Goal: Task Accomplishment & Management: Use online tool/utility

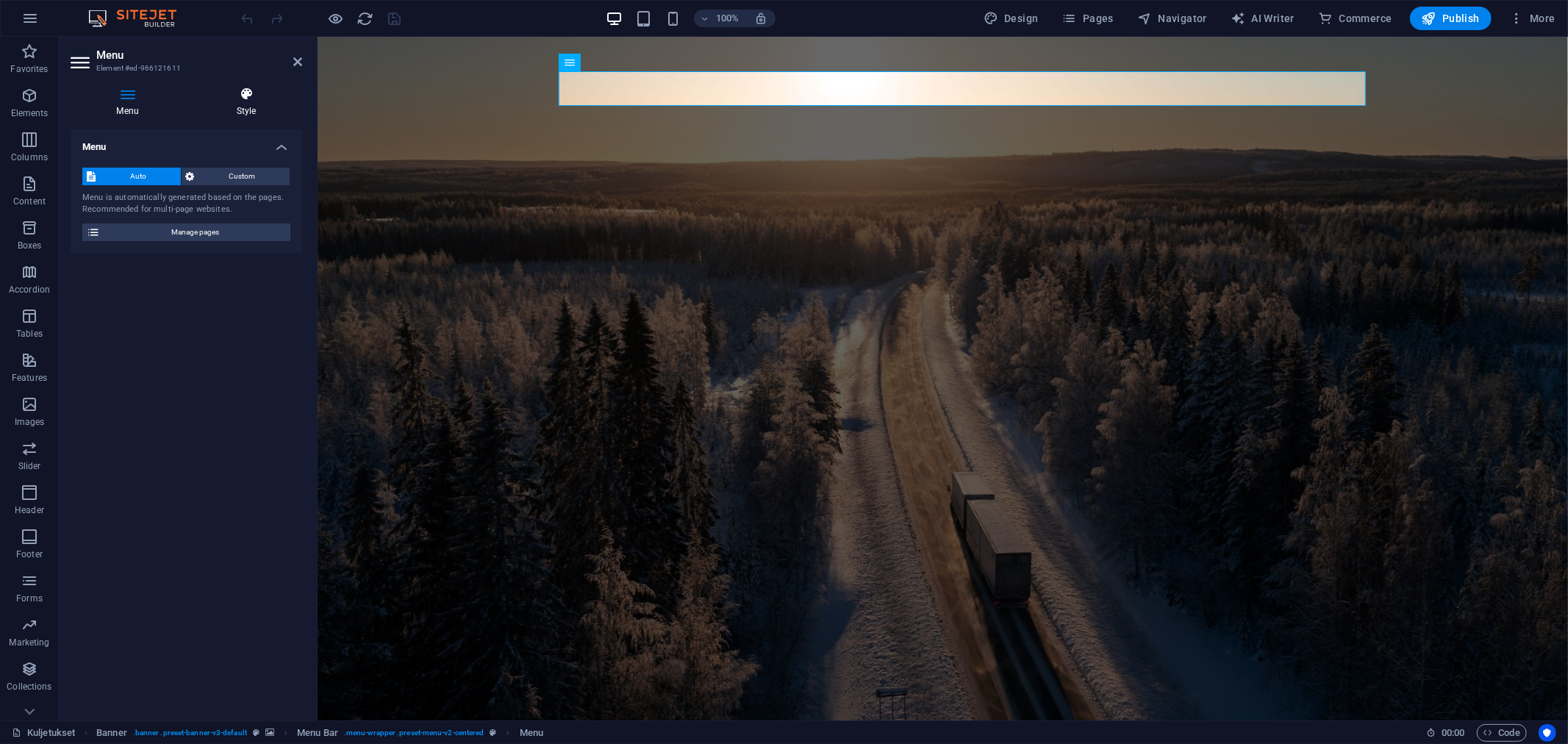
click at [236, 108] on h4 "Style" at bounding box center [246, 102] width 112 height 31
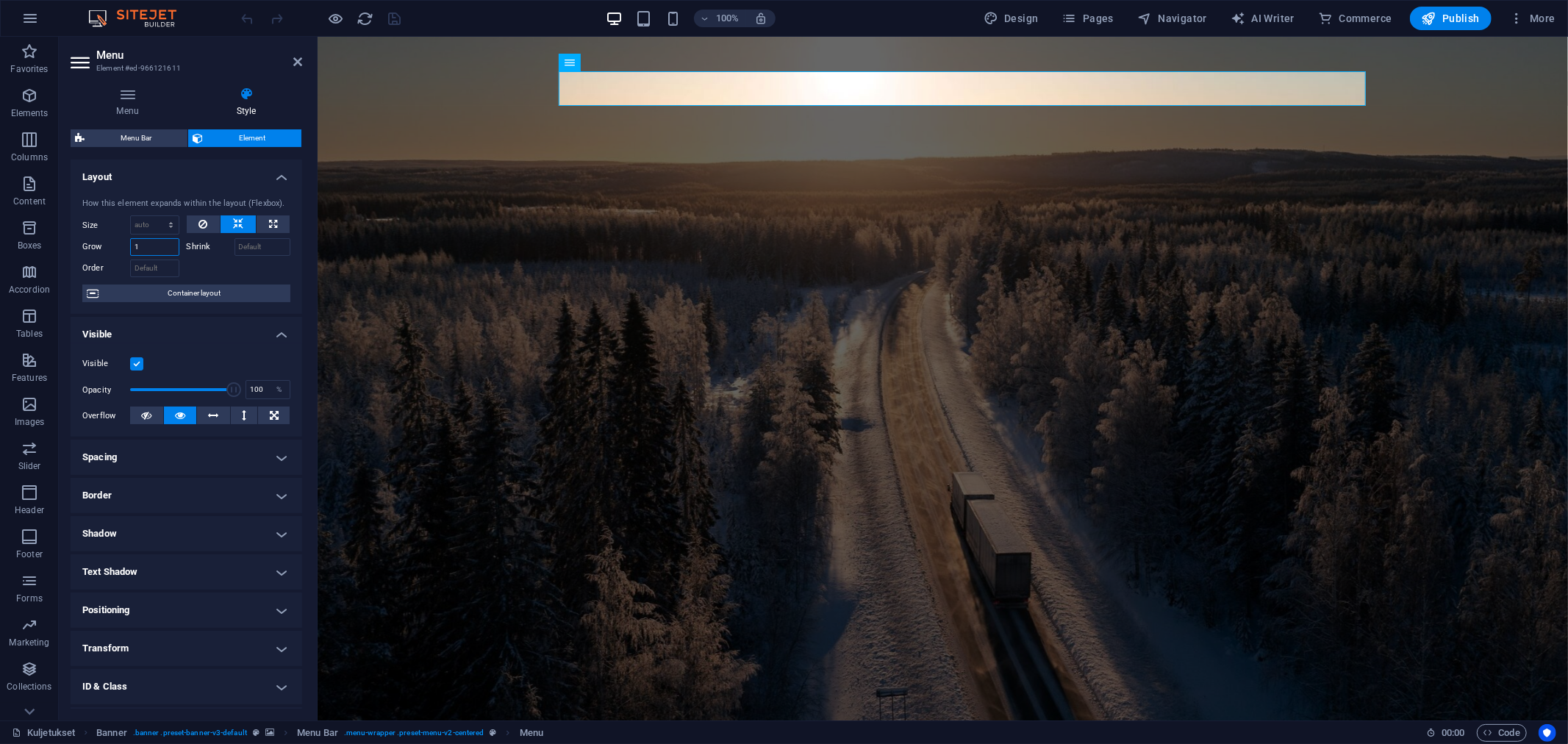
click at [163, 245] on input "1" at bounding box center [154, 247] width 49 height 18
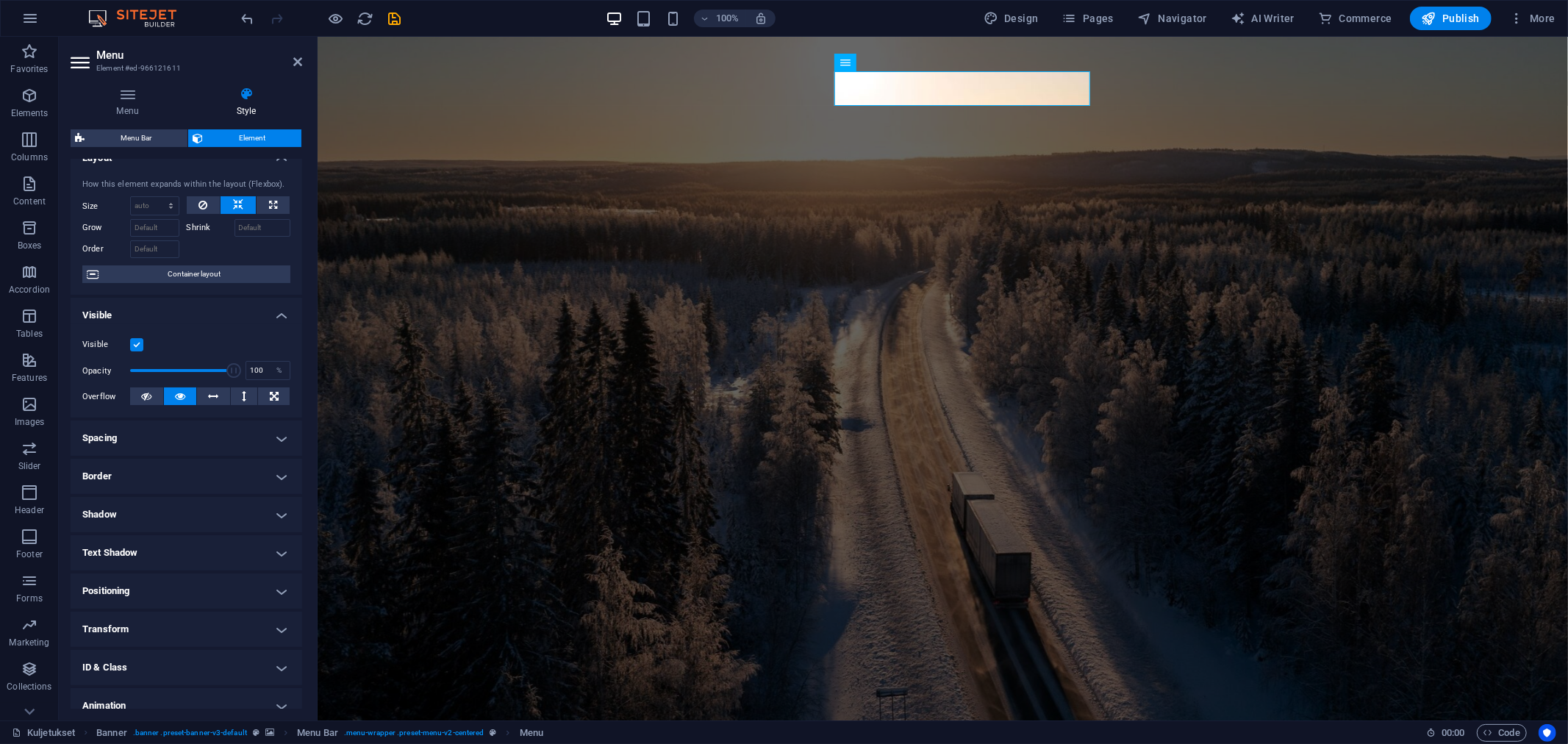
scroll to position [71, 0]
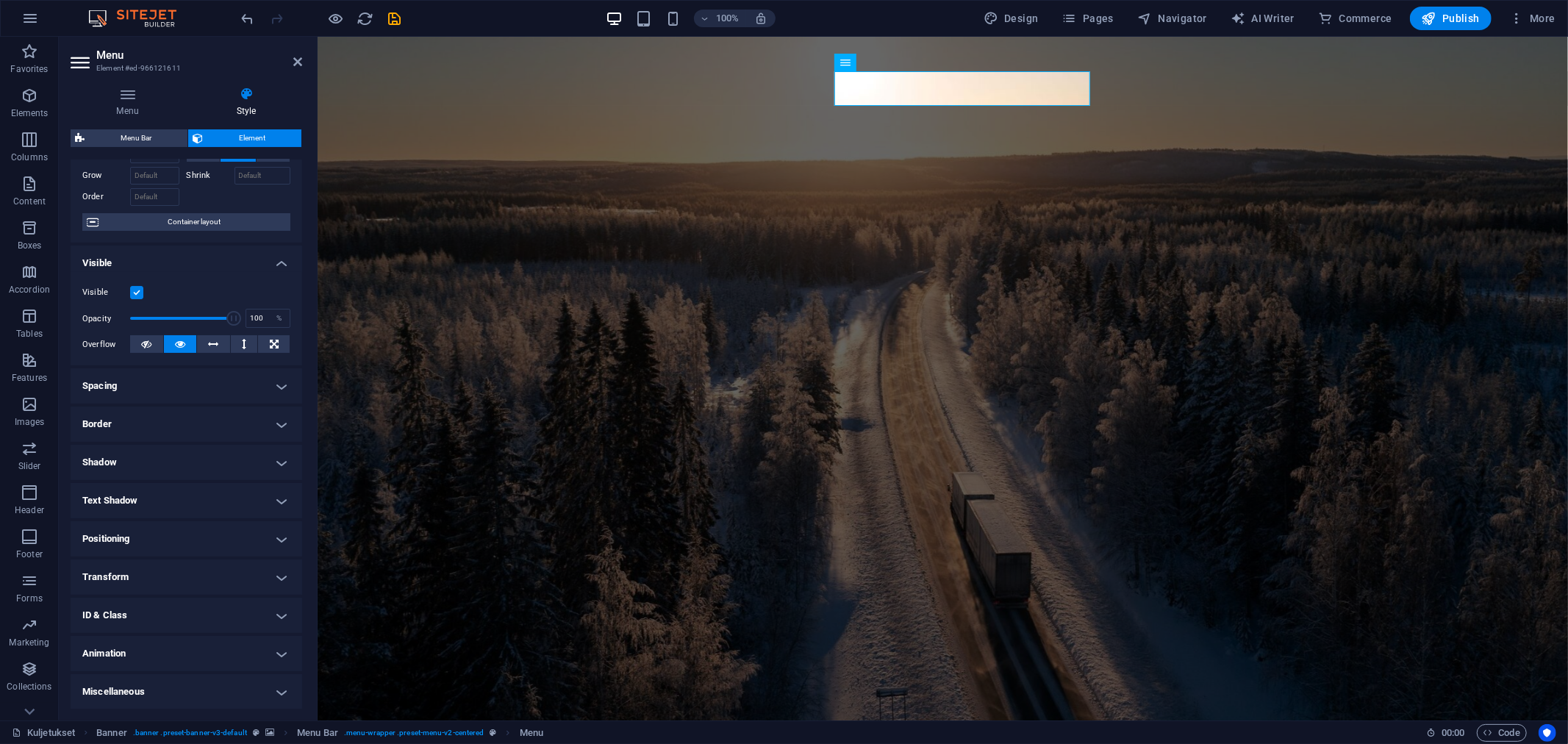
click at [130, 567] on h4 "Transform" at bounding box center [186, 577] width 232 height 35
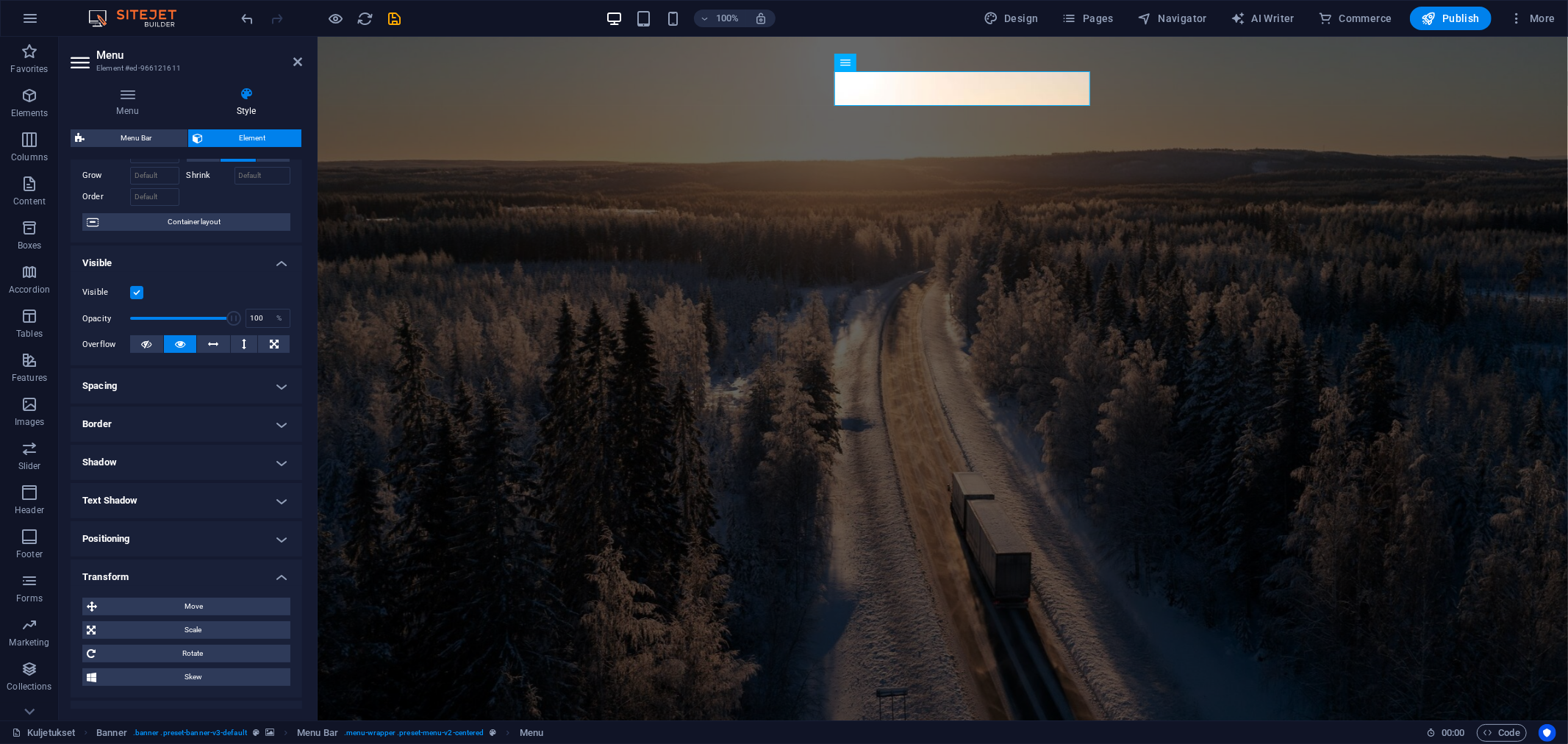
click at [130, 567] on h4 "Transform" at bounding box center [186, 572] width 232 height 27
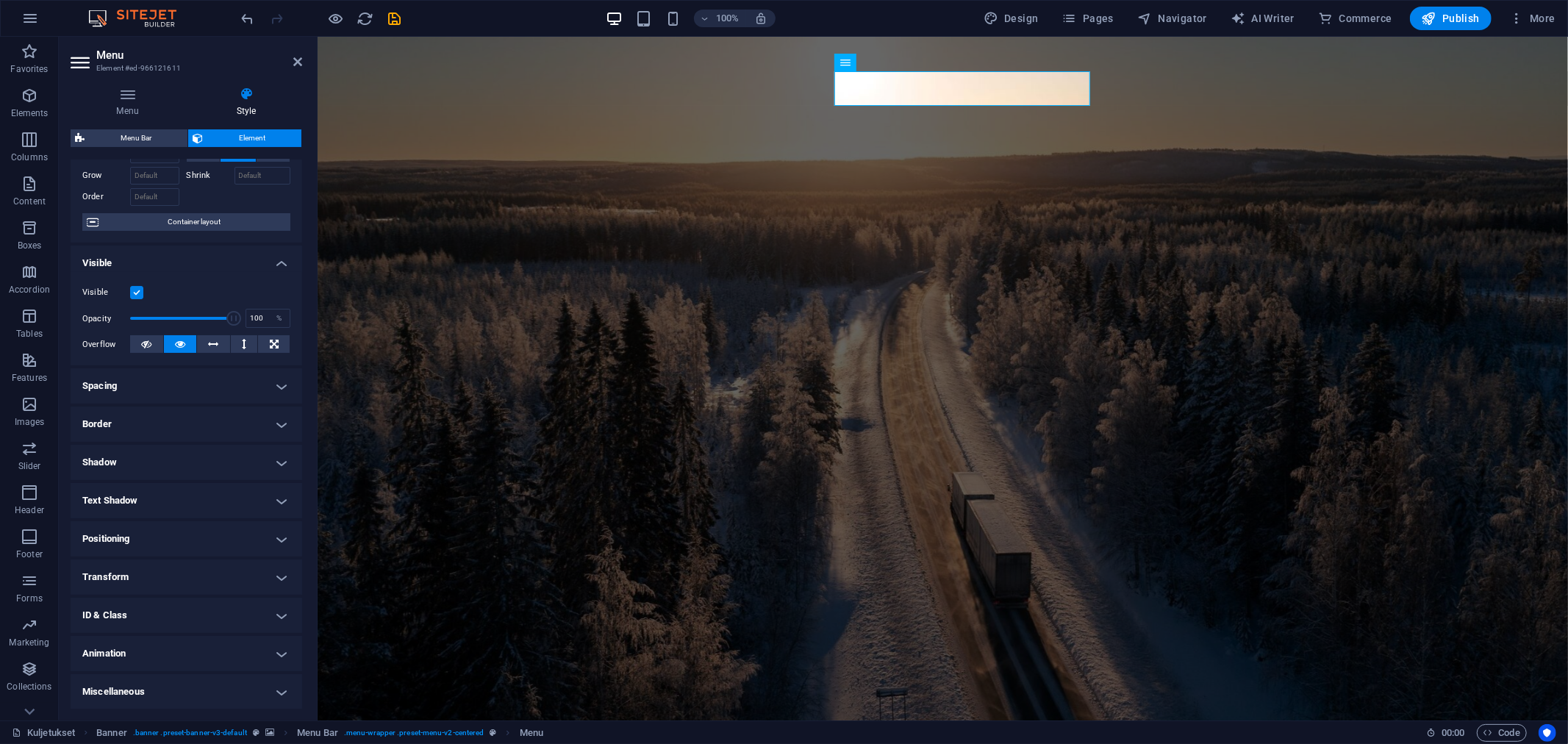
click at [133, 535] on h4 "Positioning" at bounding box center [186, 539] width 232 height 35
click at [136, 564] on span "Static" at bounding box center [133, 568] width 18 height 18
click at [157, 568] on span "Relative" at bounding box center [166, 568] width 24 height 18
click at [189, 565] on button "Absolute" at bounding box center [207, 568] width 42 height 18
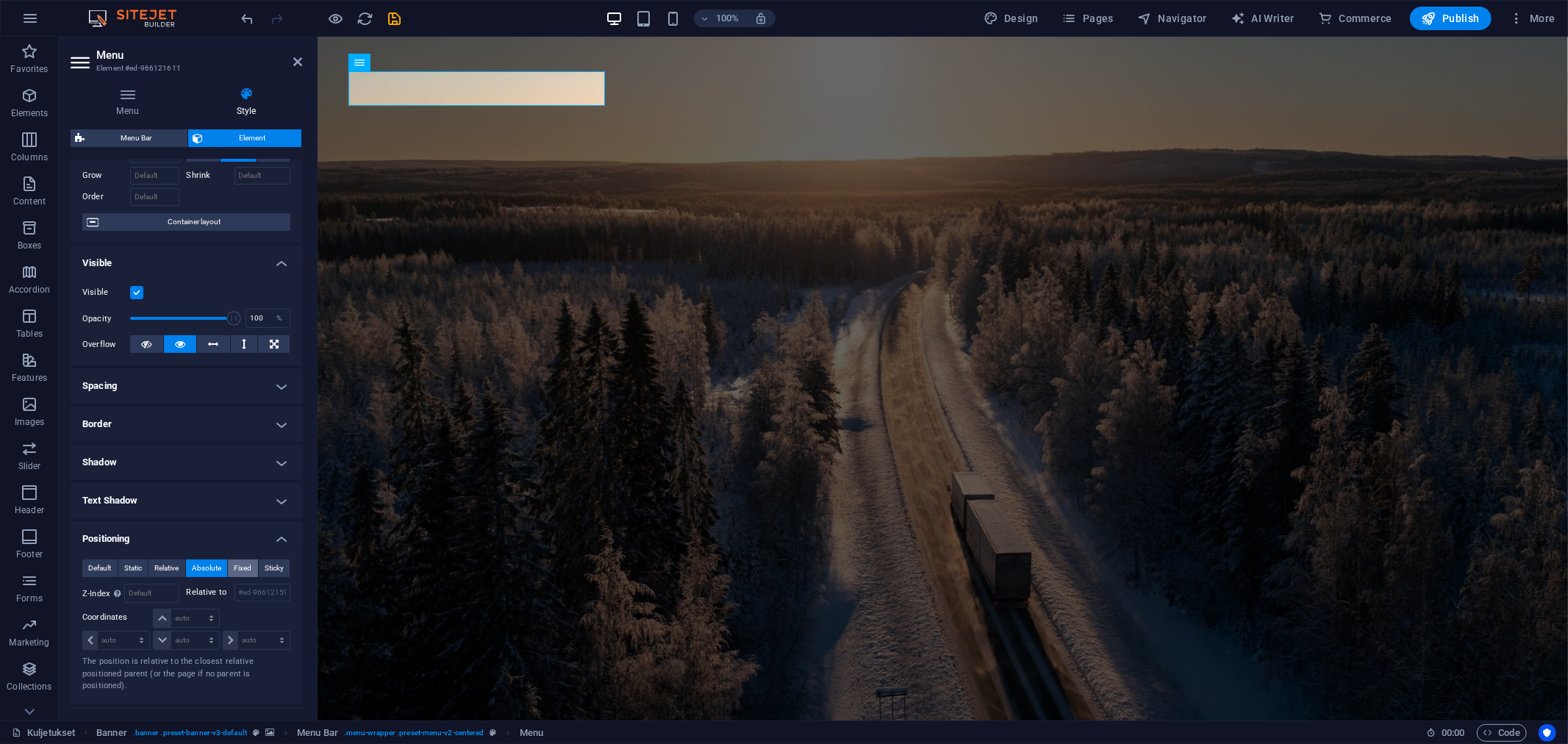
click at [244, 571] on span "Fixed" at bounding box center [243, 568] width 18 height 18
click at [272, 566] on span "Sticky" at bounding box center [274, 568] width 19 height 18
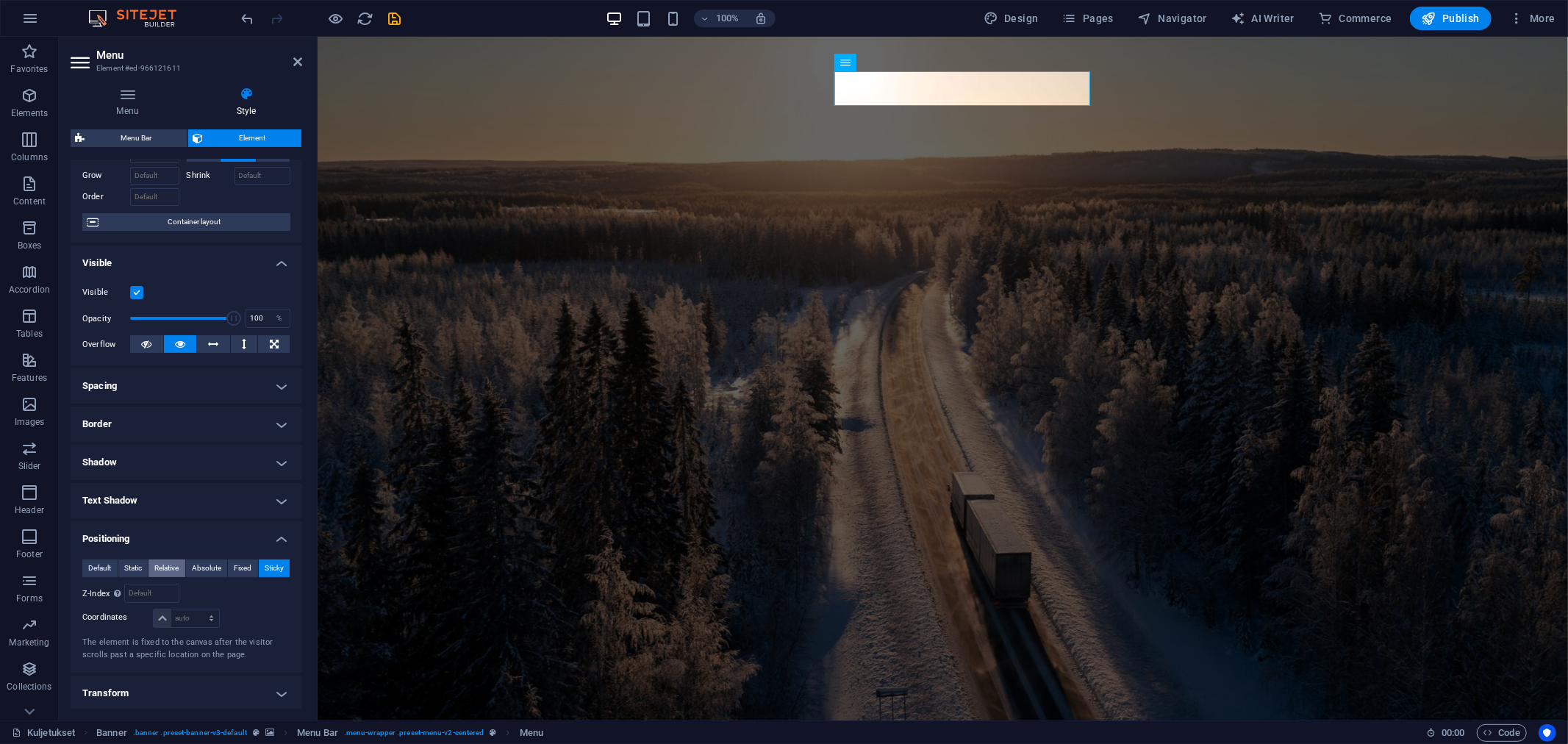
click at [172, 567] on span "Relative" at bounding box center [166, 568] width 24 height 18
click at [113, 643] on select "auto px rem % em" at bounding box center [116, 640] width 66 height 18
select select "px"
click at [128, 632] on select "auto px rem % em" at bounding box center [116, 640] width 66 height 18
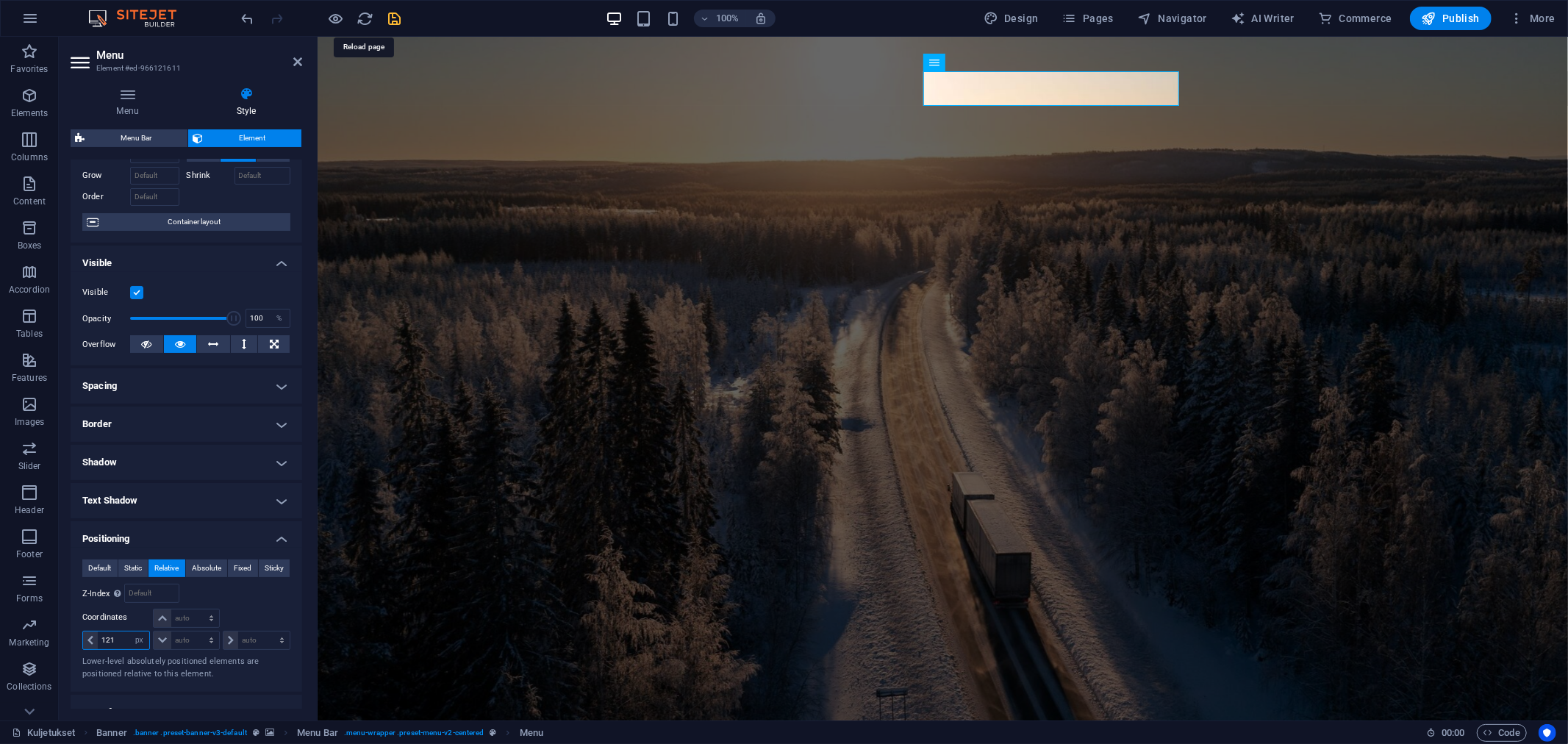
type input "121"
click at [387, 17] on icon "save" at bounding box center [395, 19] width 17 height 17
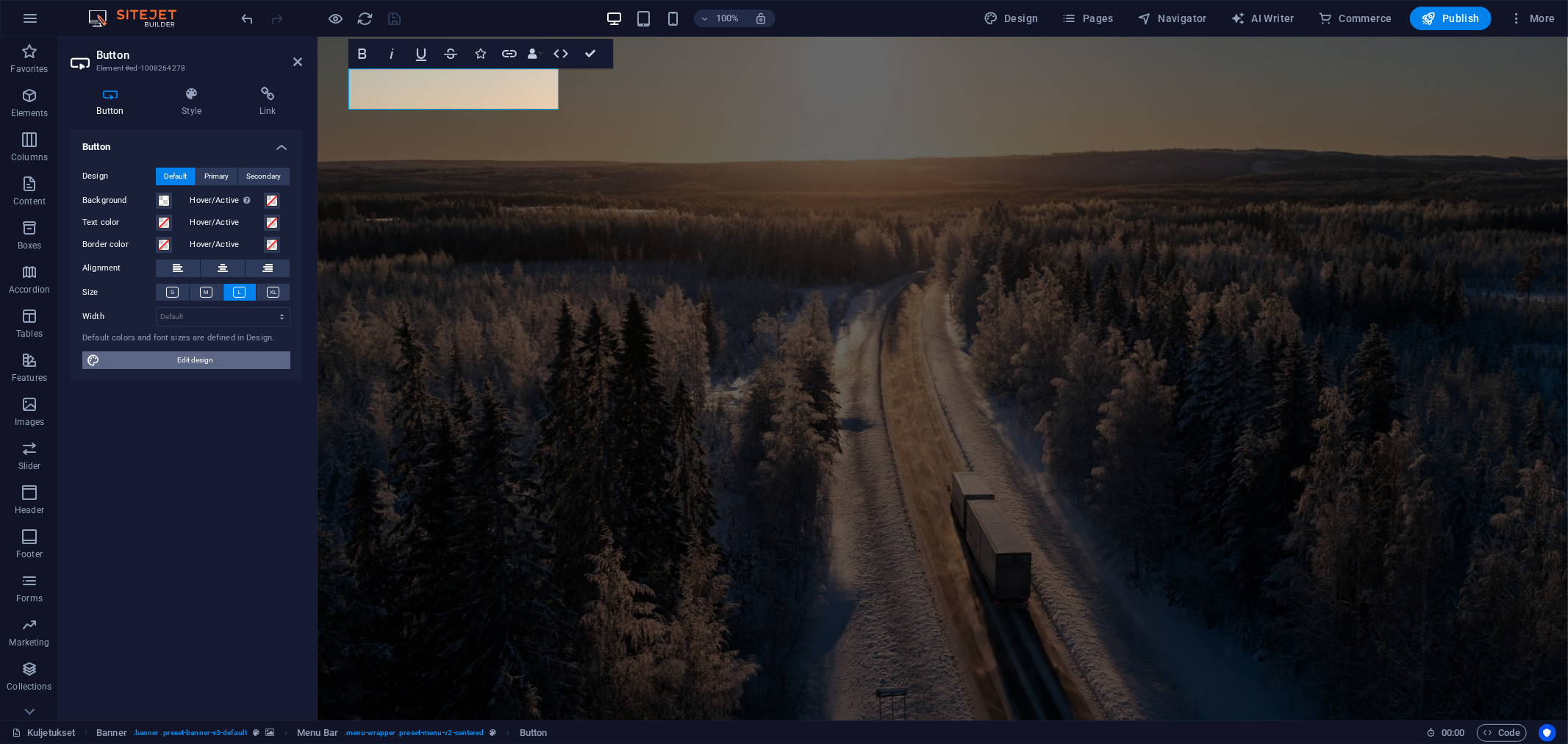
drag, startPoint x: 187, startPoint y: 358, endPoint x: 398, endPoint y: 289, distance: 222.0
click at [187, 358] on span "Edit design" at bounding box center [196, 360] width 182 height 18
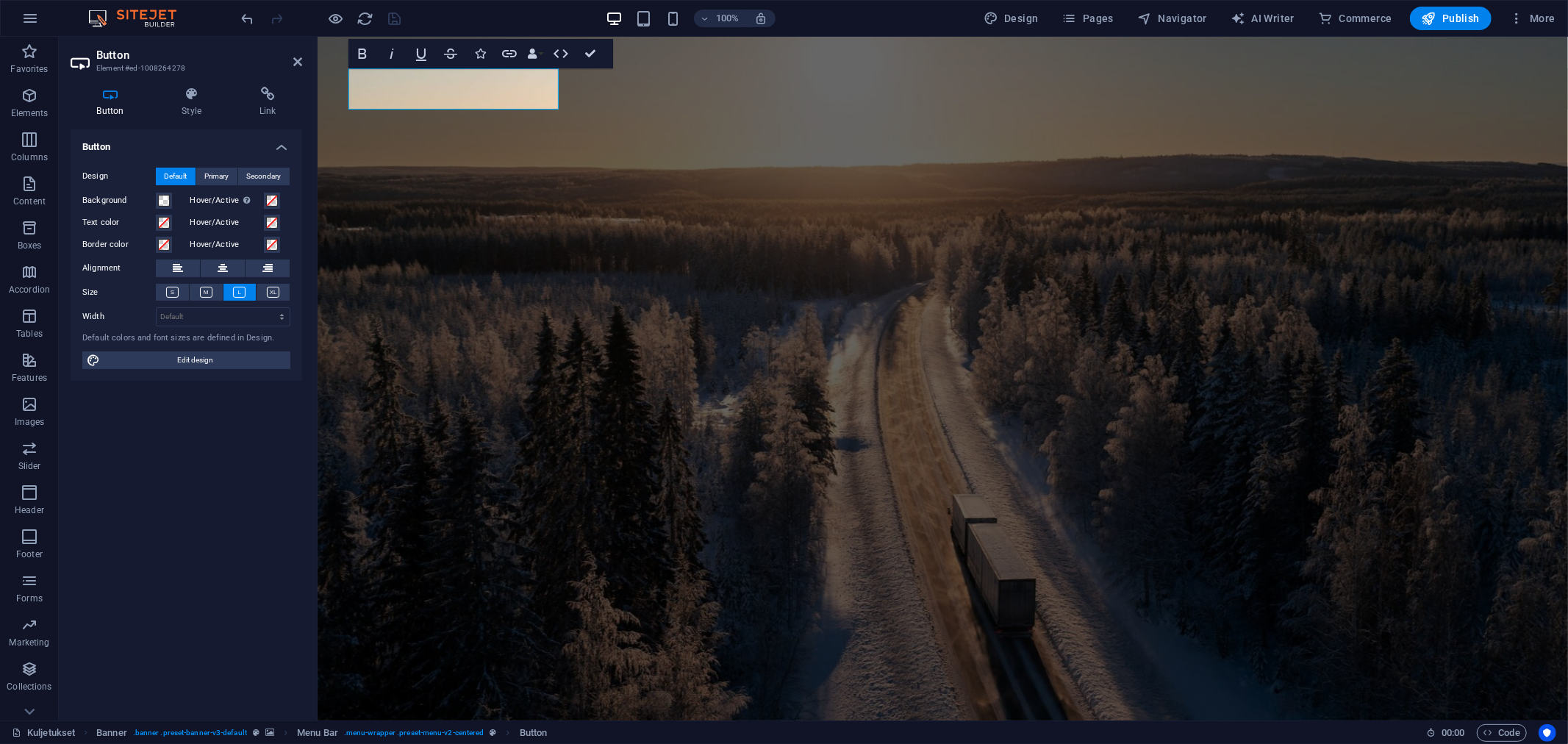
select select "px"
select select "400"
select select "px"
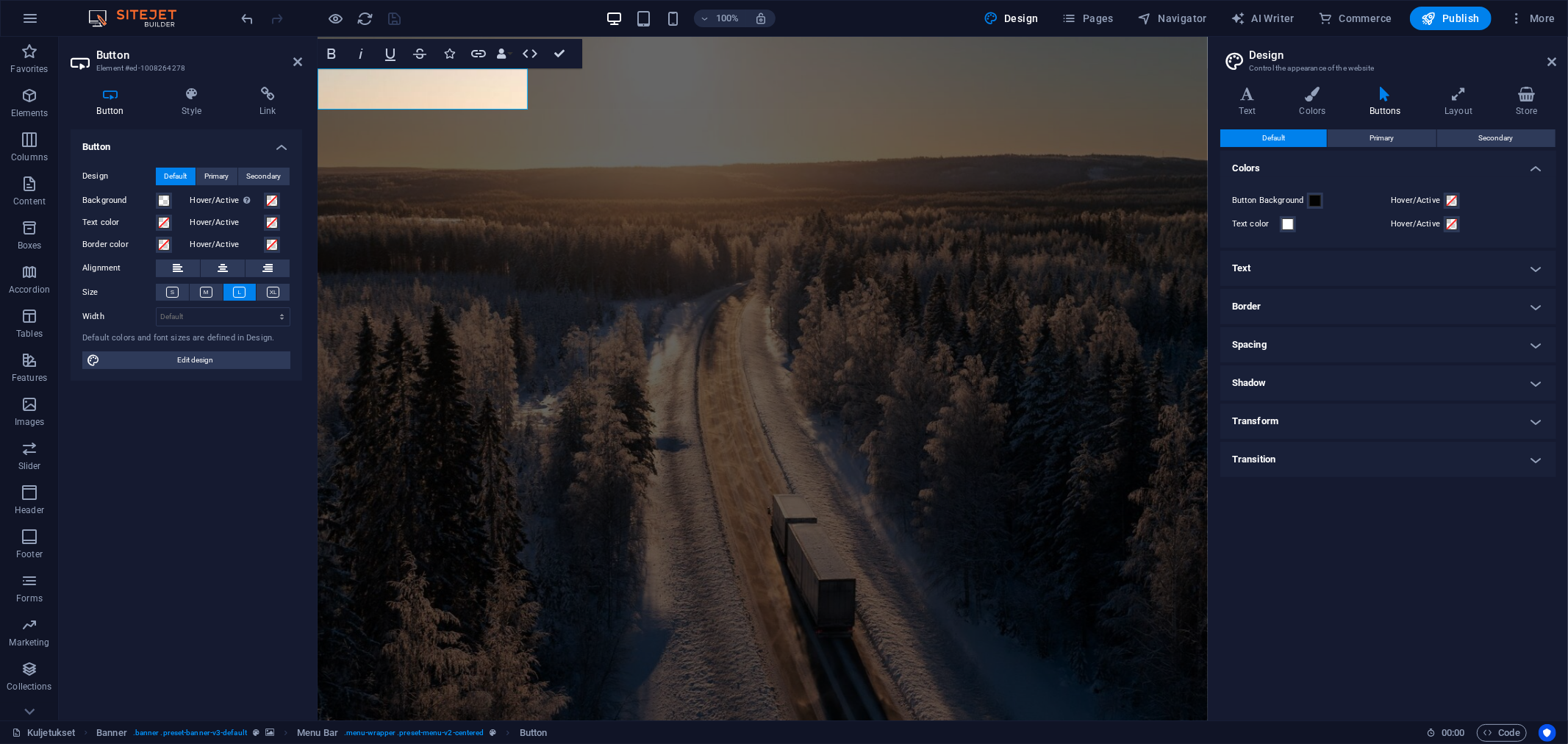
click at [1368, 263] on h4 "Text" at bounding box center [1389, 268] width 336 height 35
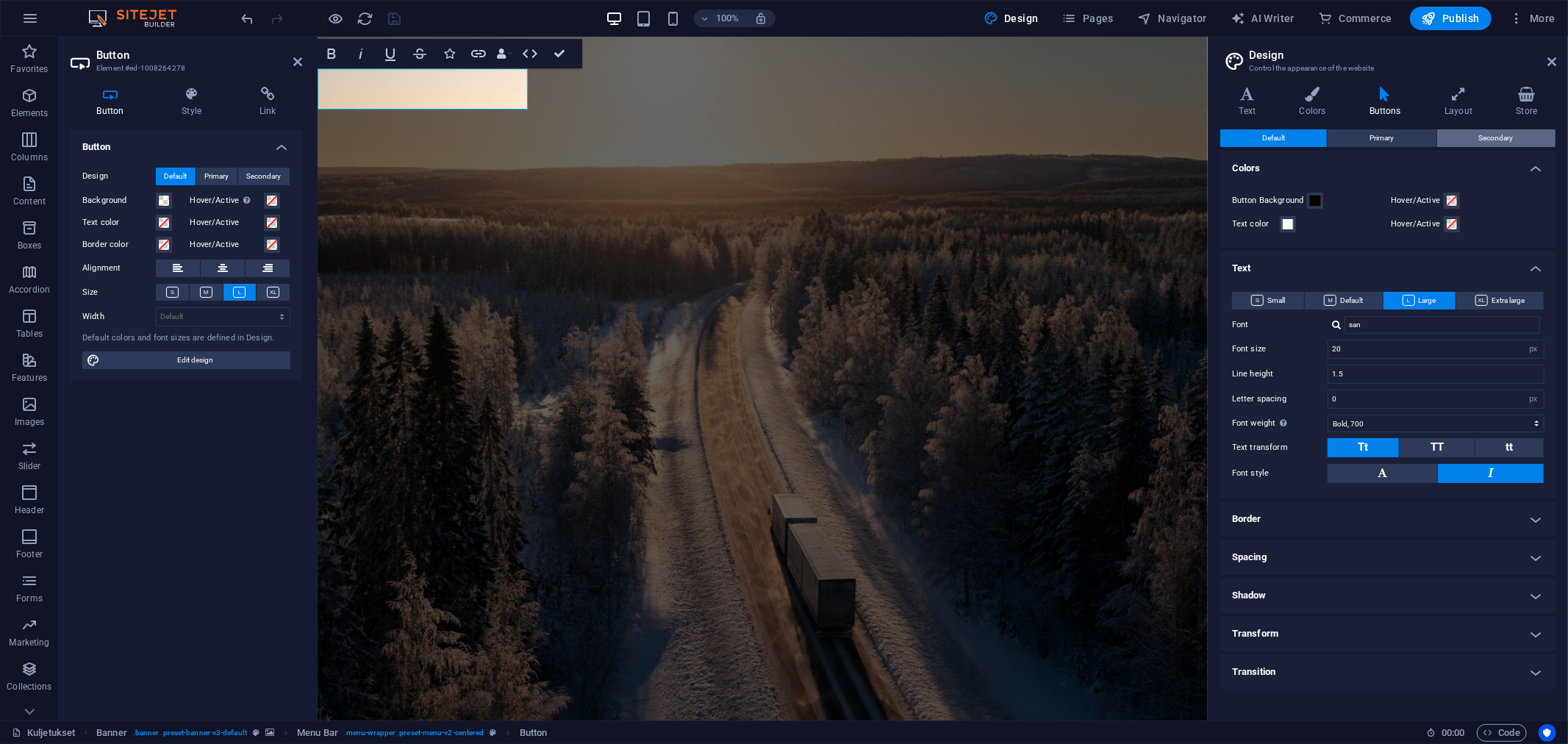
click at [1490, 134] on span "Secondary" at bounding box center [1496, 138] width 34 height 18
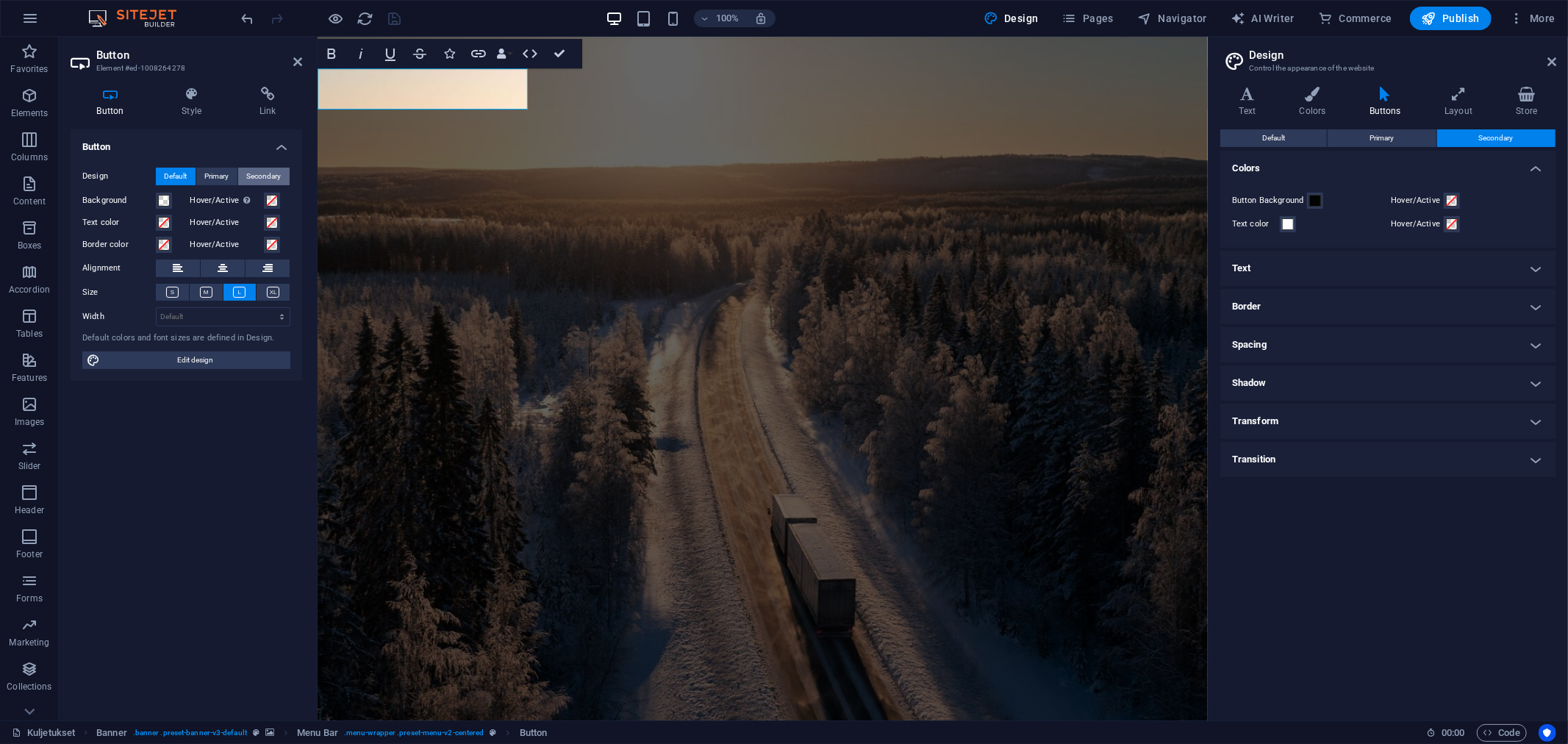
click at [250, 171] on span "Secondary" at bounding box center [264, 176] width 34 height 18
click at [1306, 276] on h4 "Text" at bounding box center [1389, 268] width 336 height 35
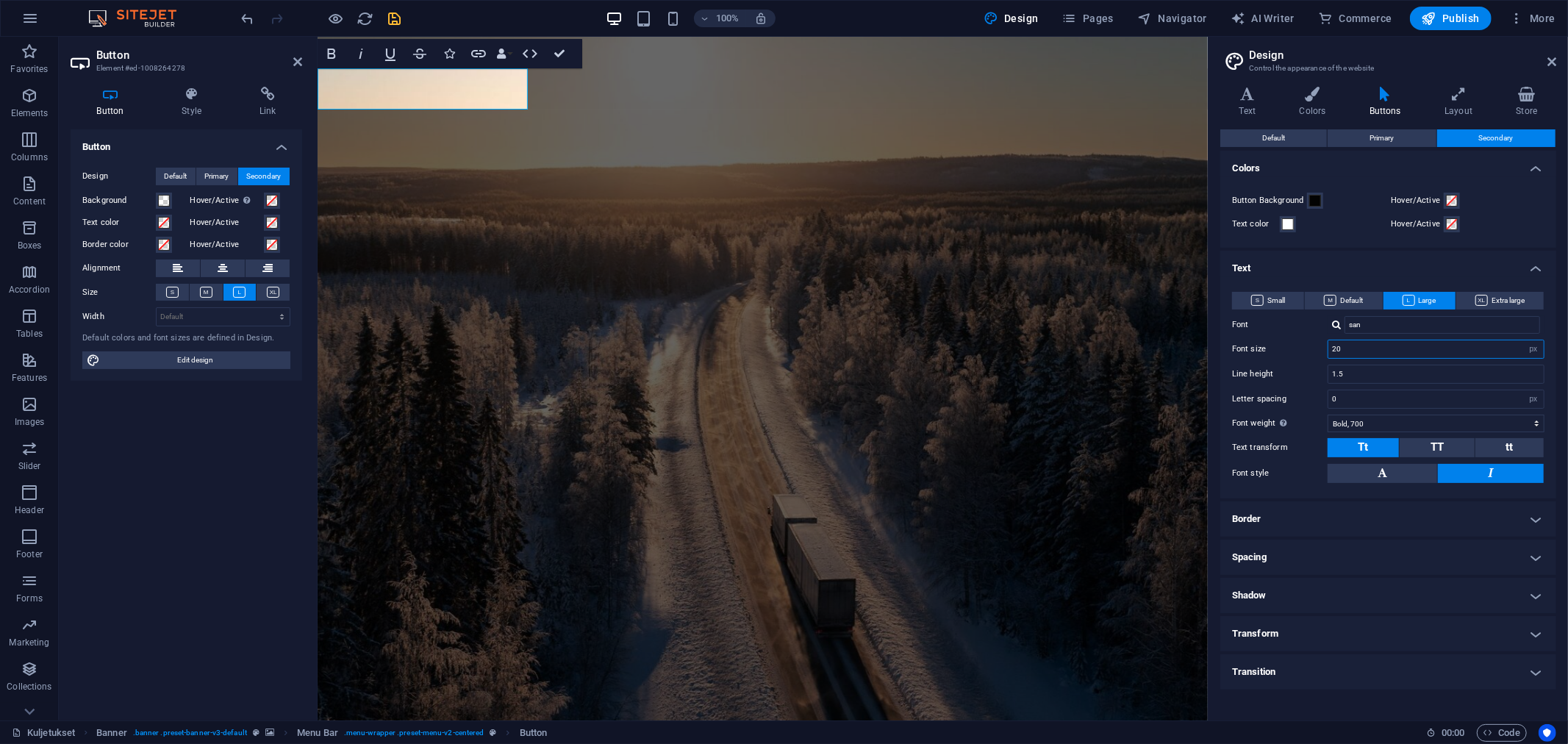
drag, startPoint x: 1357, startPoint y: 348, endPoint x: 1248, endPoint y: 341, distance: 109.2
click at [1248, 341] on div "Font size 20 rem px em %" at bounding box center [1388, 349] width 312 height 19
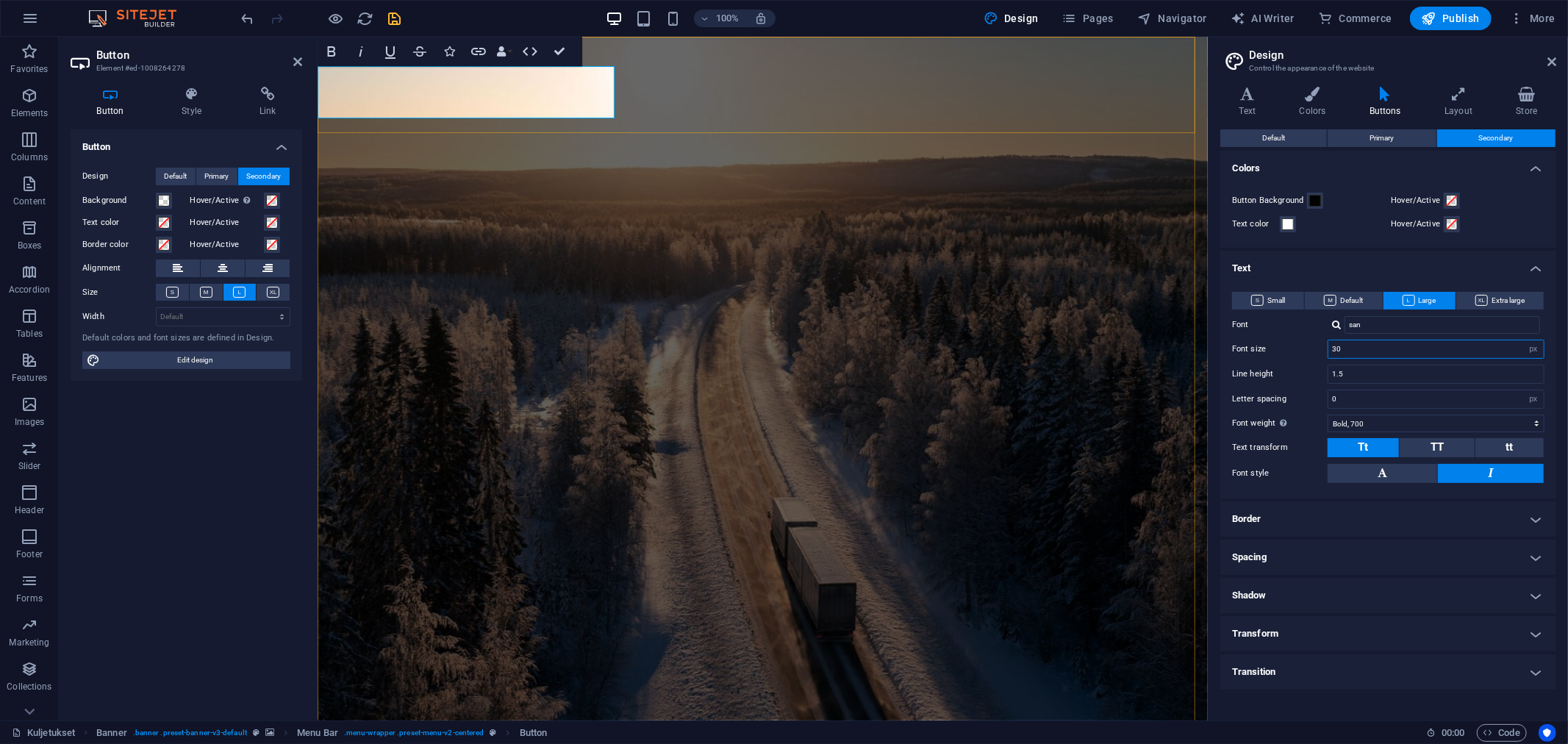
type input "30"
drag, startPoint x: 737, startPoint y: 105, endPoint x: 992, endPoint y: 106, distance: 255.0
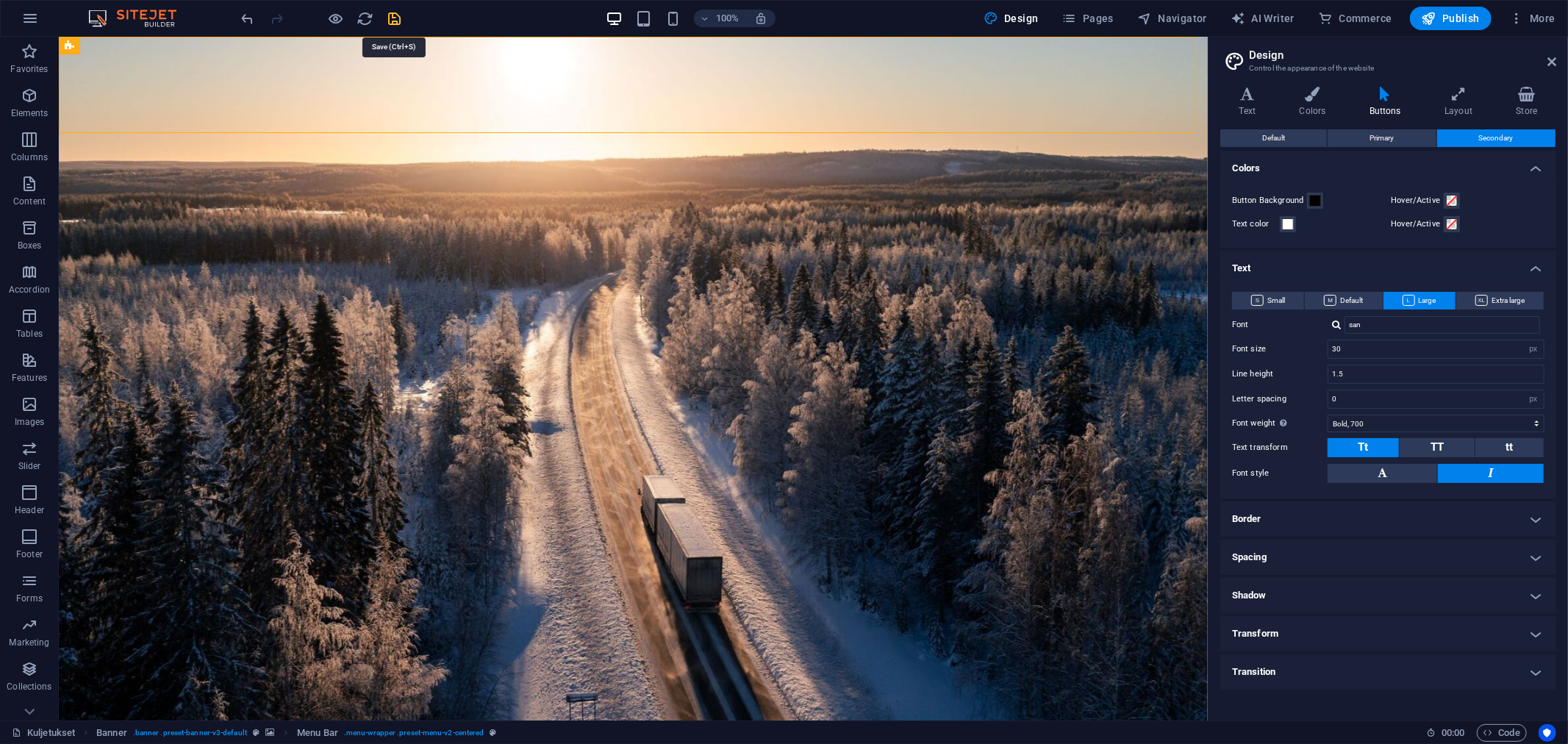
click at [392, 18] on icon "save" at bounding box center [395, 19] width 17 height 17
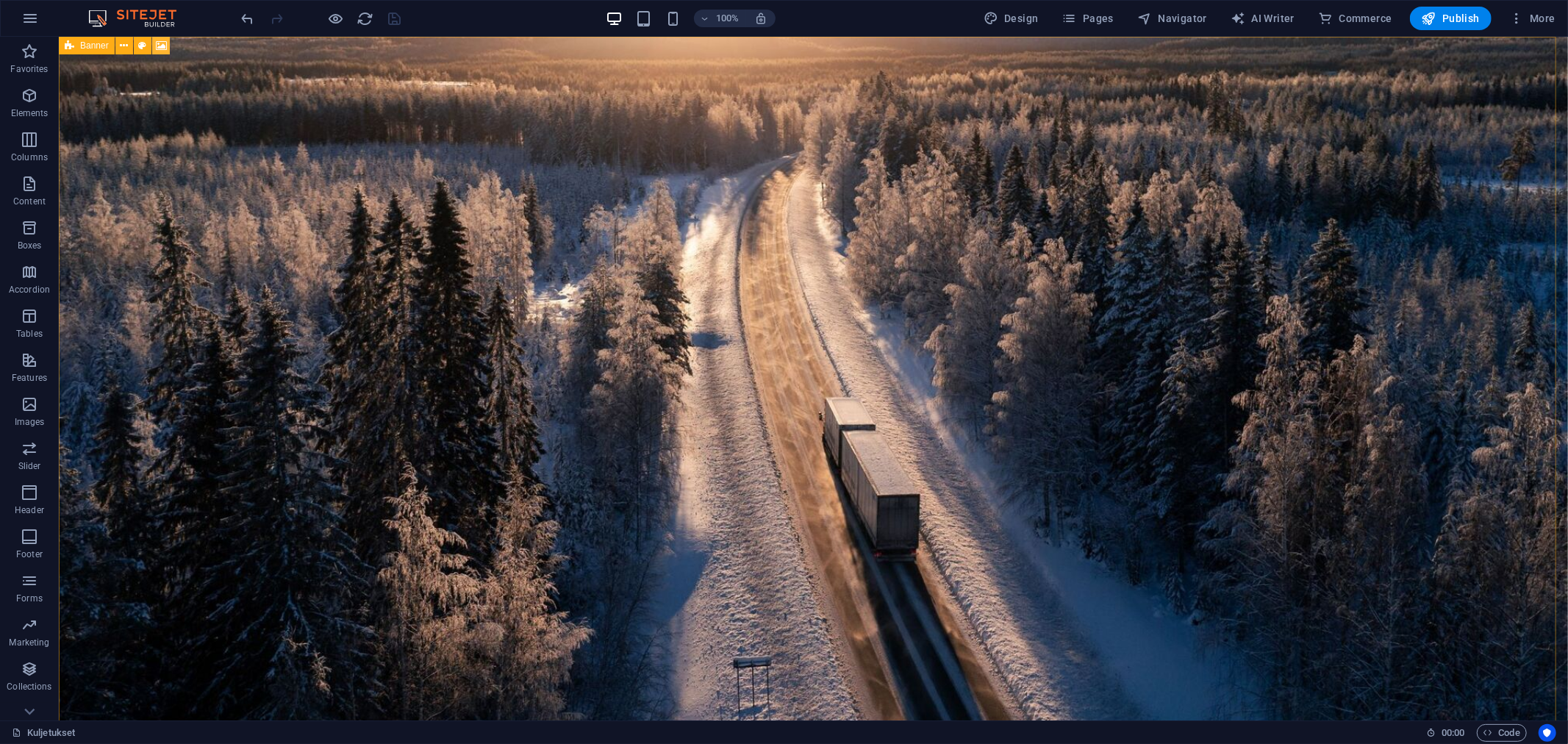
click at [163, 39] on icon at bounding box center [161, 46] width 11 height 15
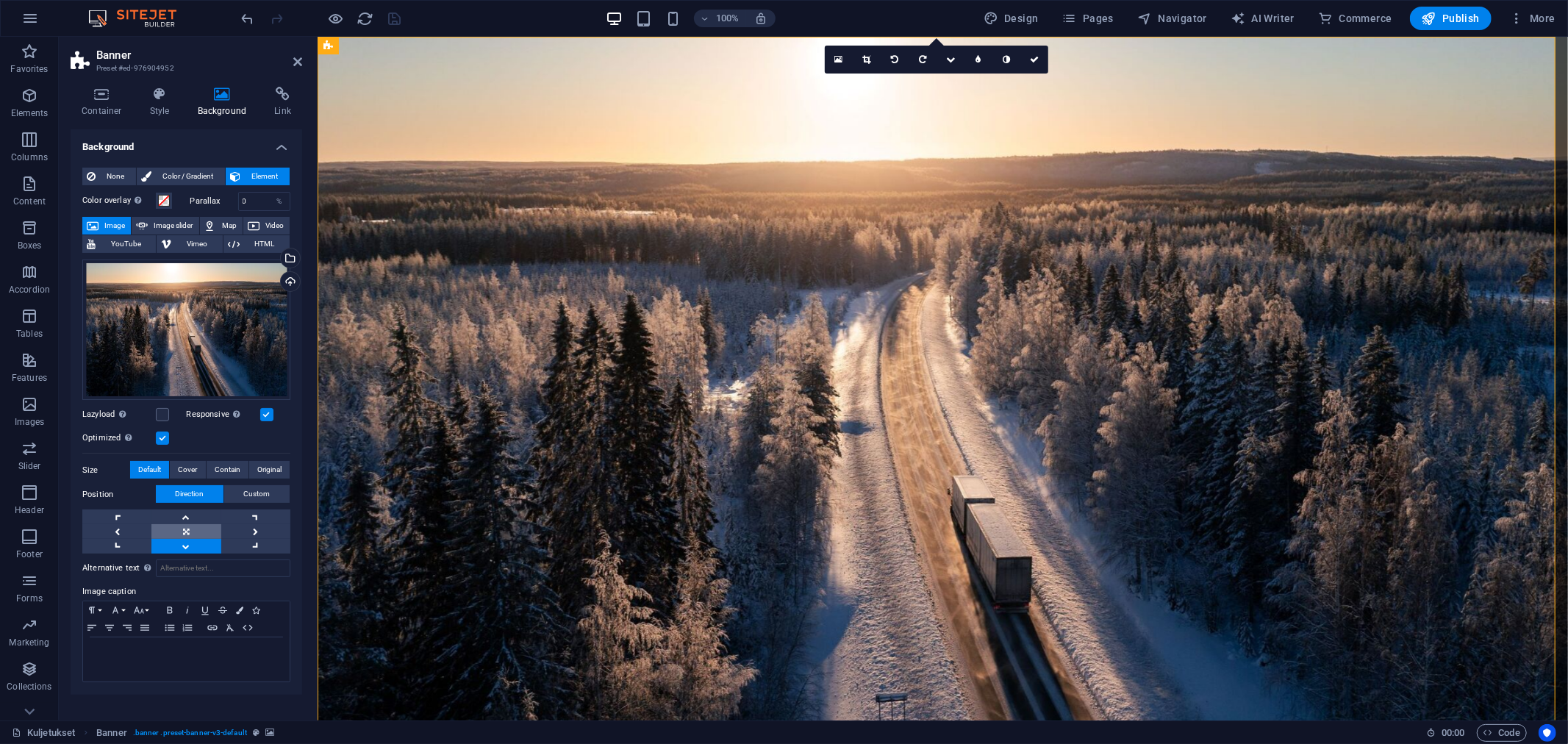
click at [185, 532] on link at bounding box center [186, 531] width 69 height 15
click at [188, 550] on link at bounding box center [186, 546] width 69 height 15
click at [190, 534] on link at bounding box center [186, 531] width 69 height 15
click at [189, 517] on link at bounding box center [186, 517] width 69 height 15
click at [190, 537] on link at bounding box center [186, 531] width 69 height 15
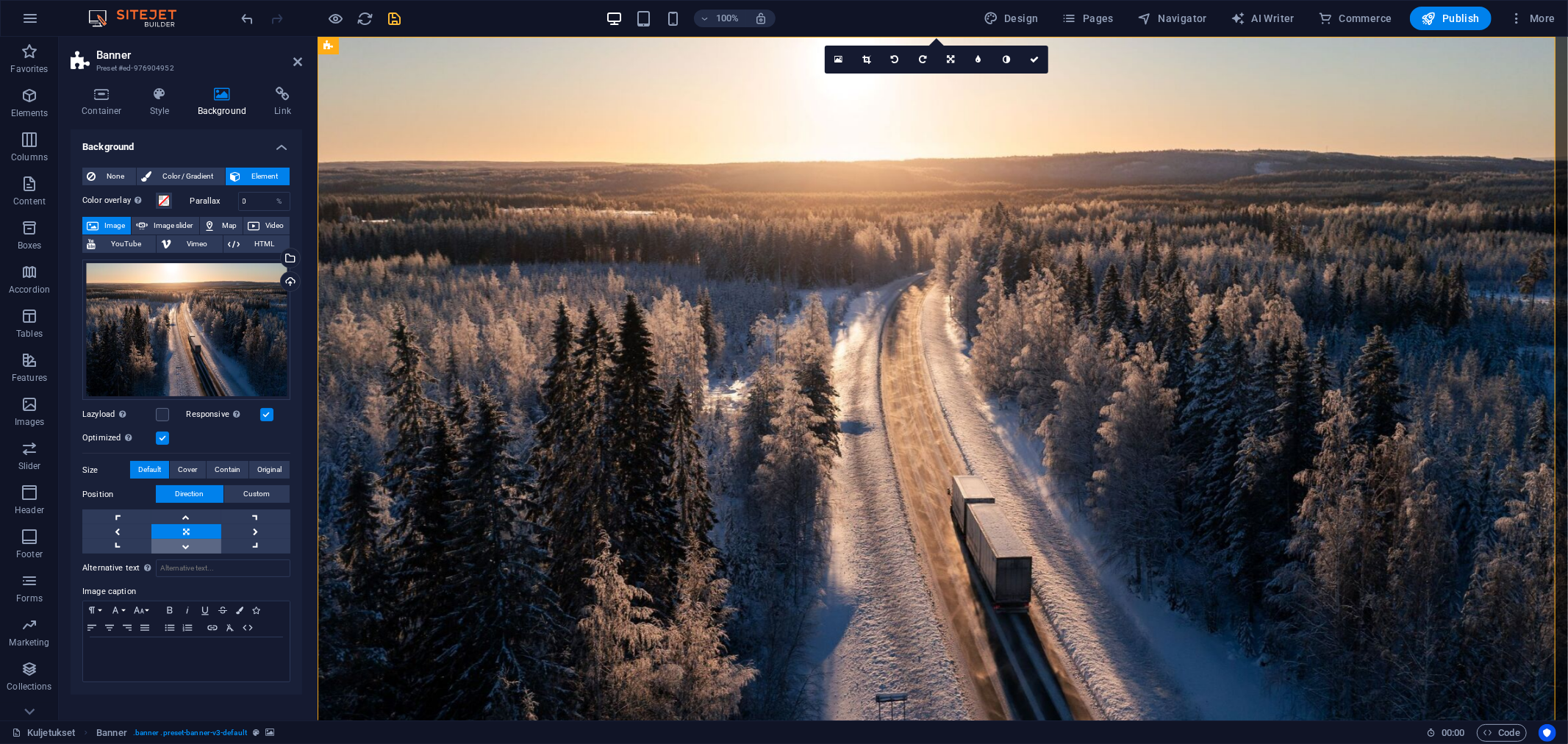
click at [190, 541] on link at bounding box center [186, 546] width 69 height 15
click at [243, 491] on button "Custom" at bounding box center [256, 494] width 65 height 18
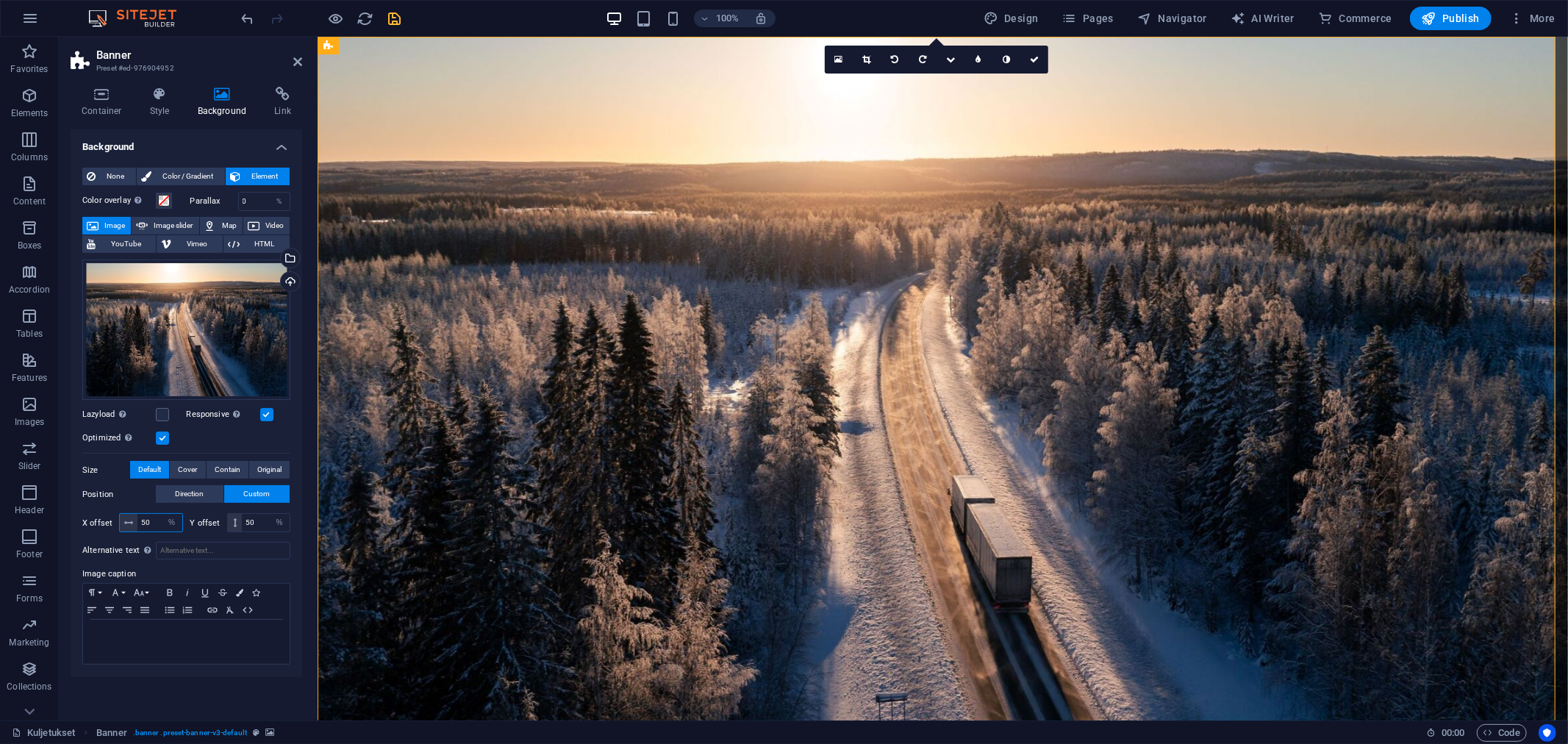
click at [151, 527] on input "50" at bounding box center [160, 523] width 45 height 18
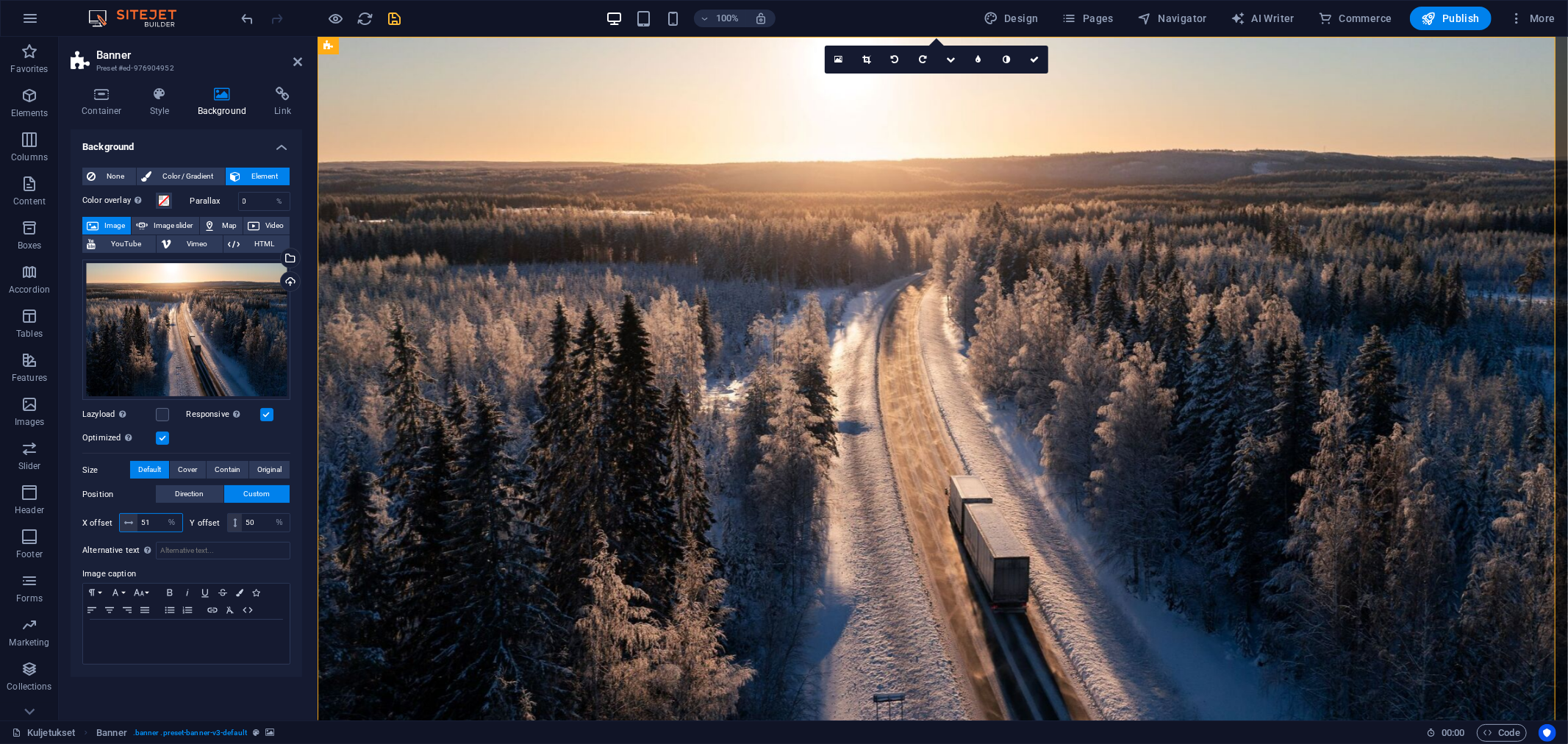
type input "50"
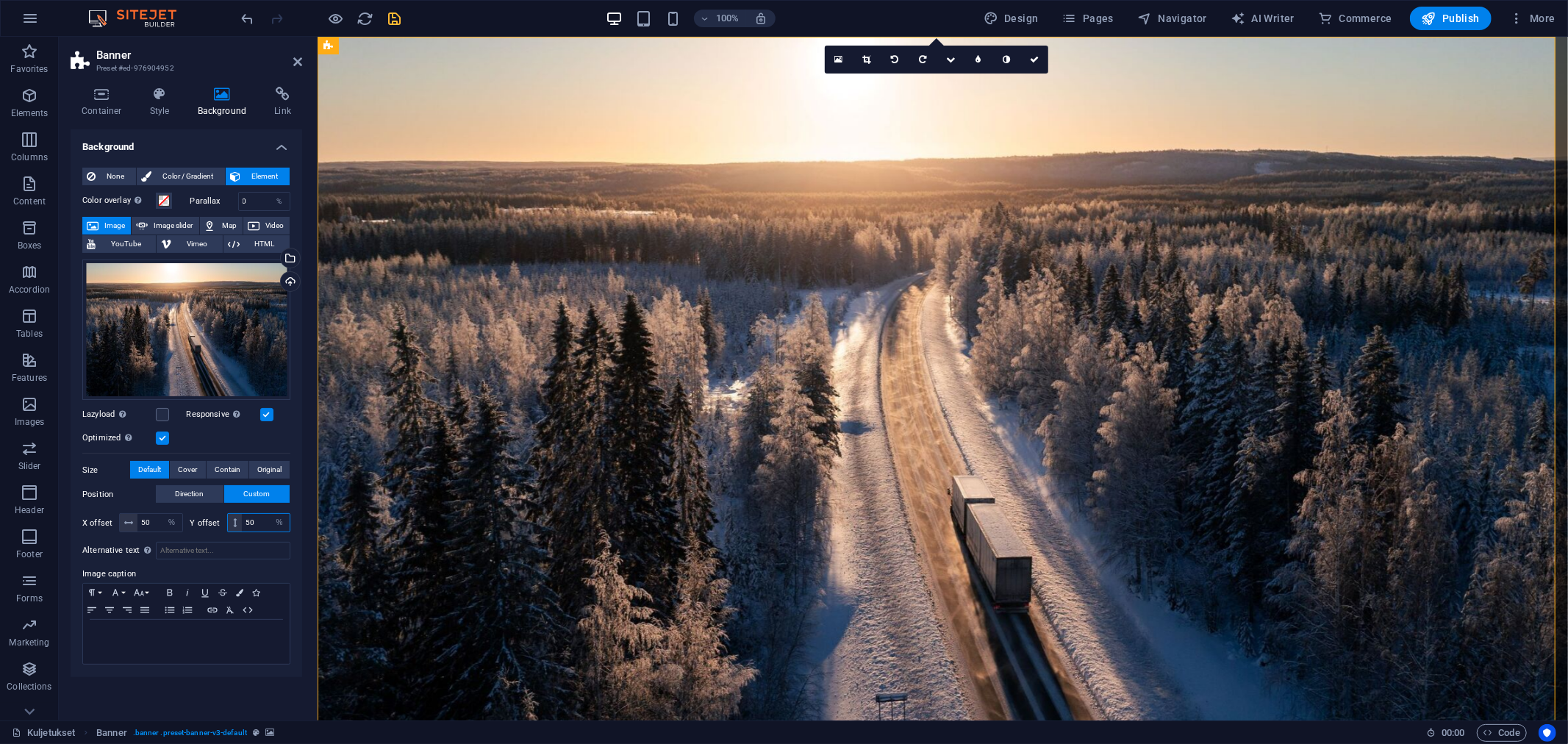
click at [260, 523] on input "50" at bounding box center [266, 523] width 48 height 18
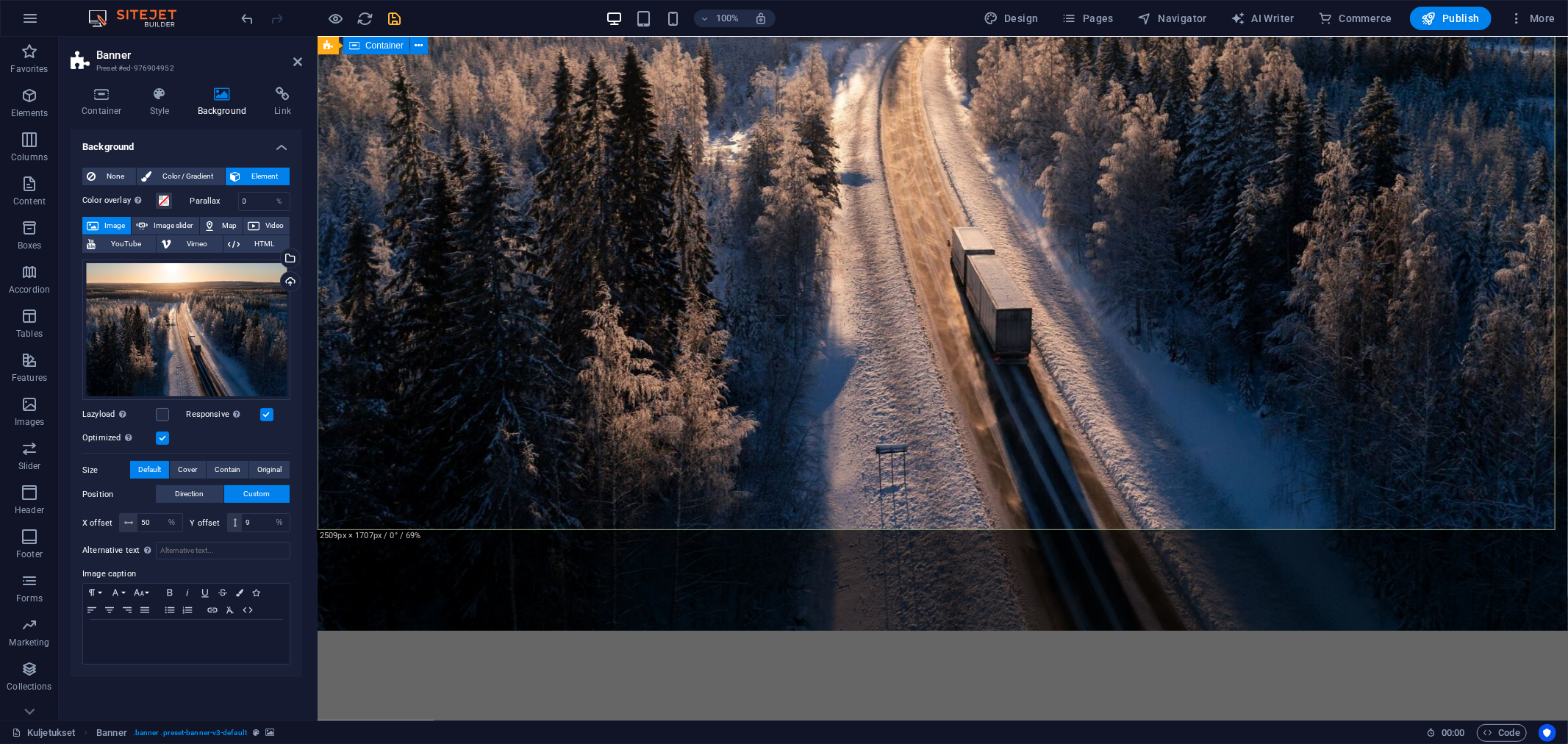
scroll to position [245, 0]
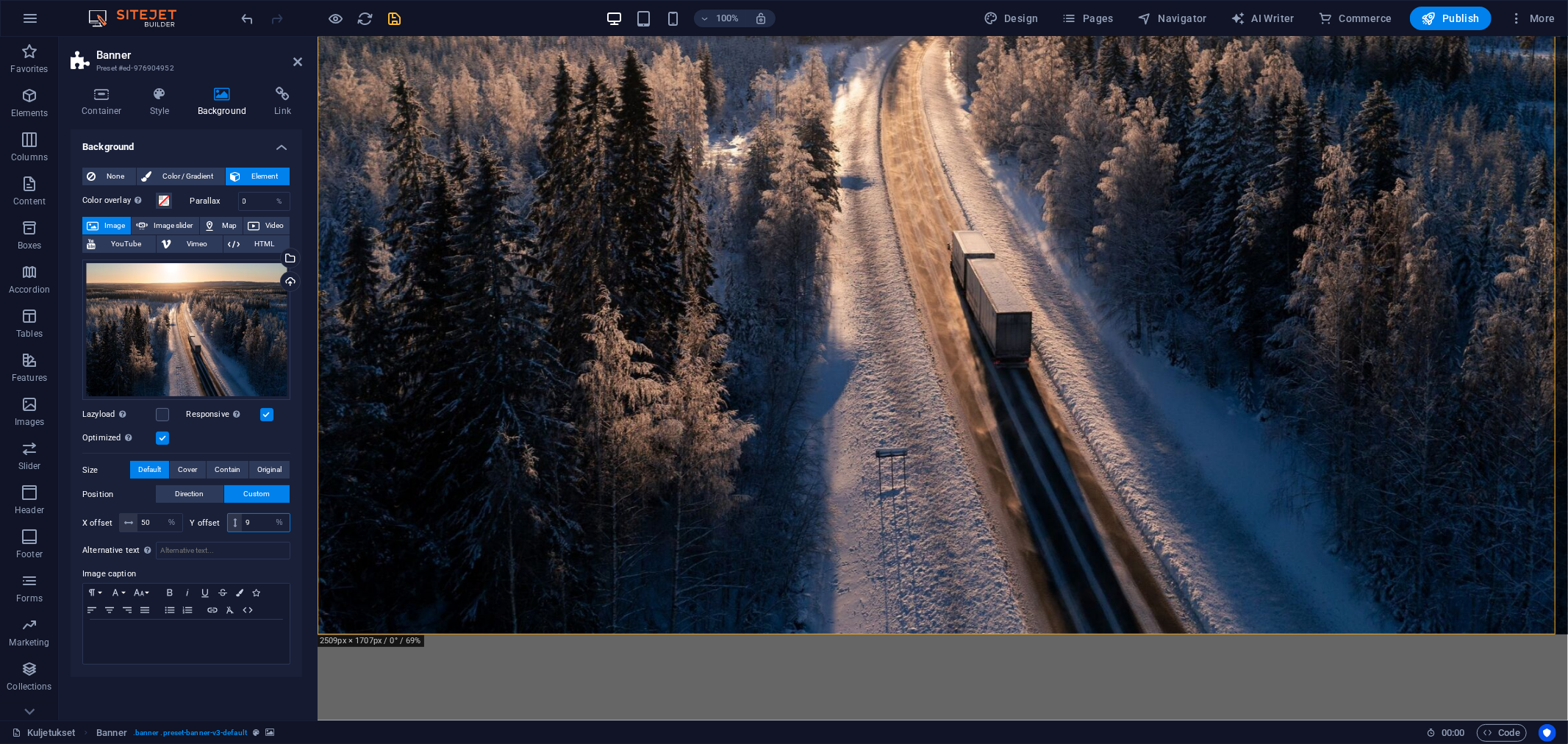
click at [255, 526] on input "9" at bounding box center [266, 523] width 48 height 18
type input "84"
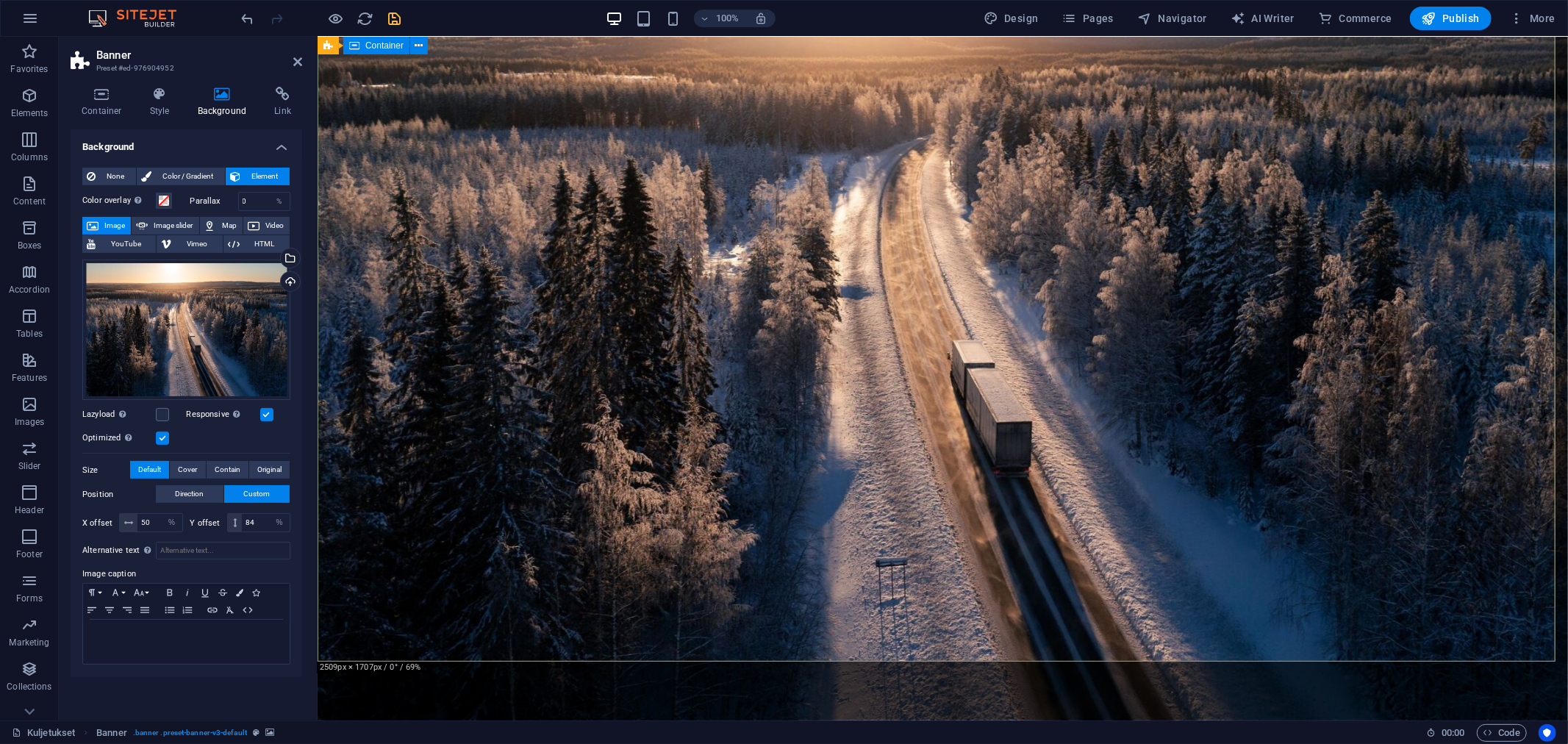
scroll to position [0, 0]
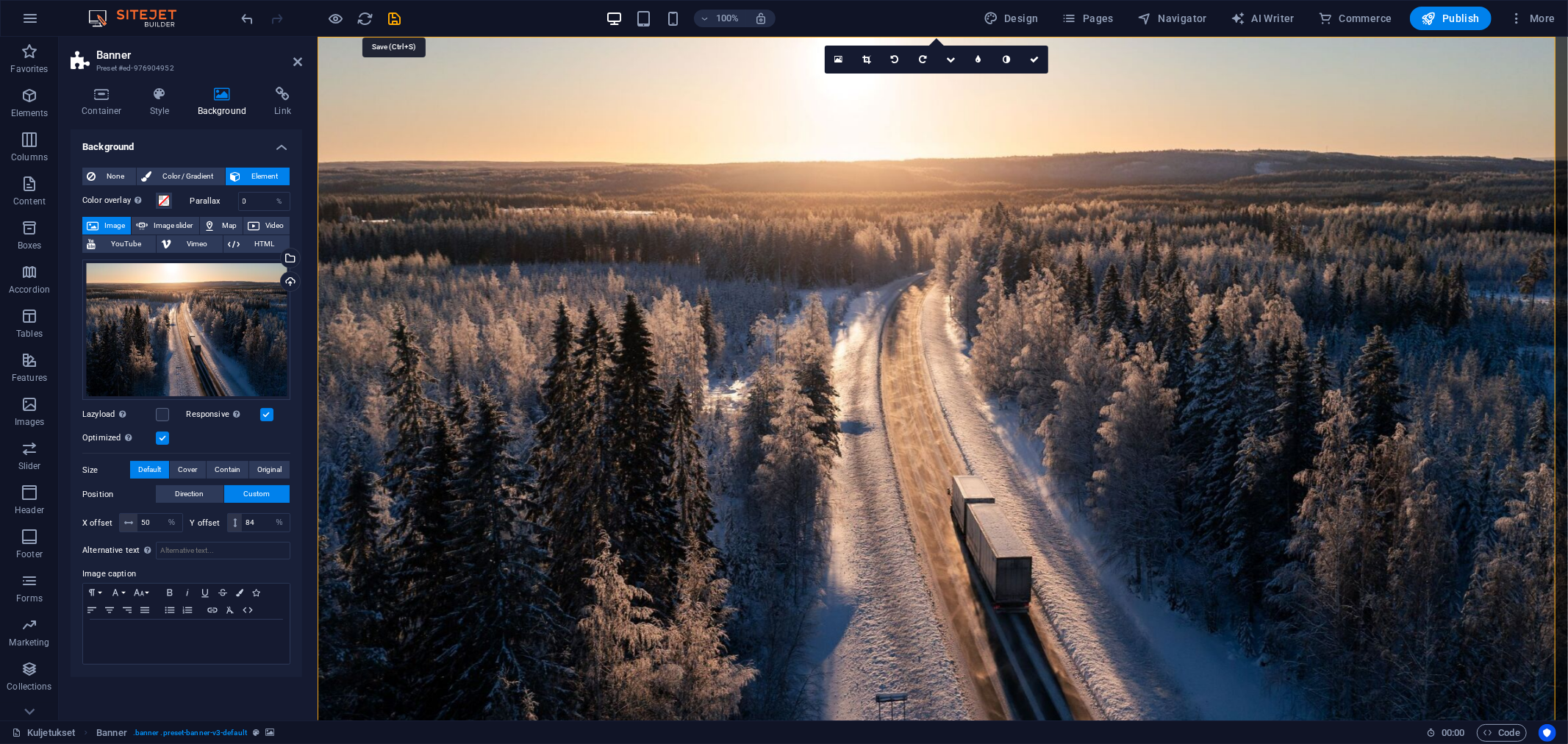
click at [387, 19] on icon "save" at bounding box center [395, 19] width 17 height 17
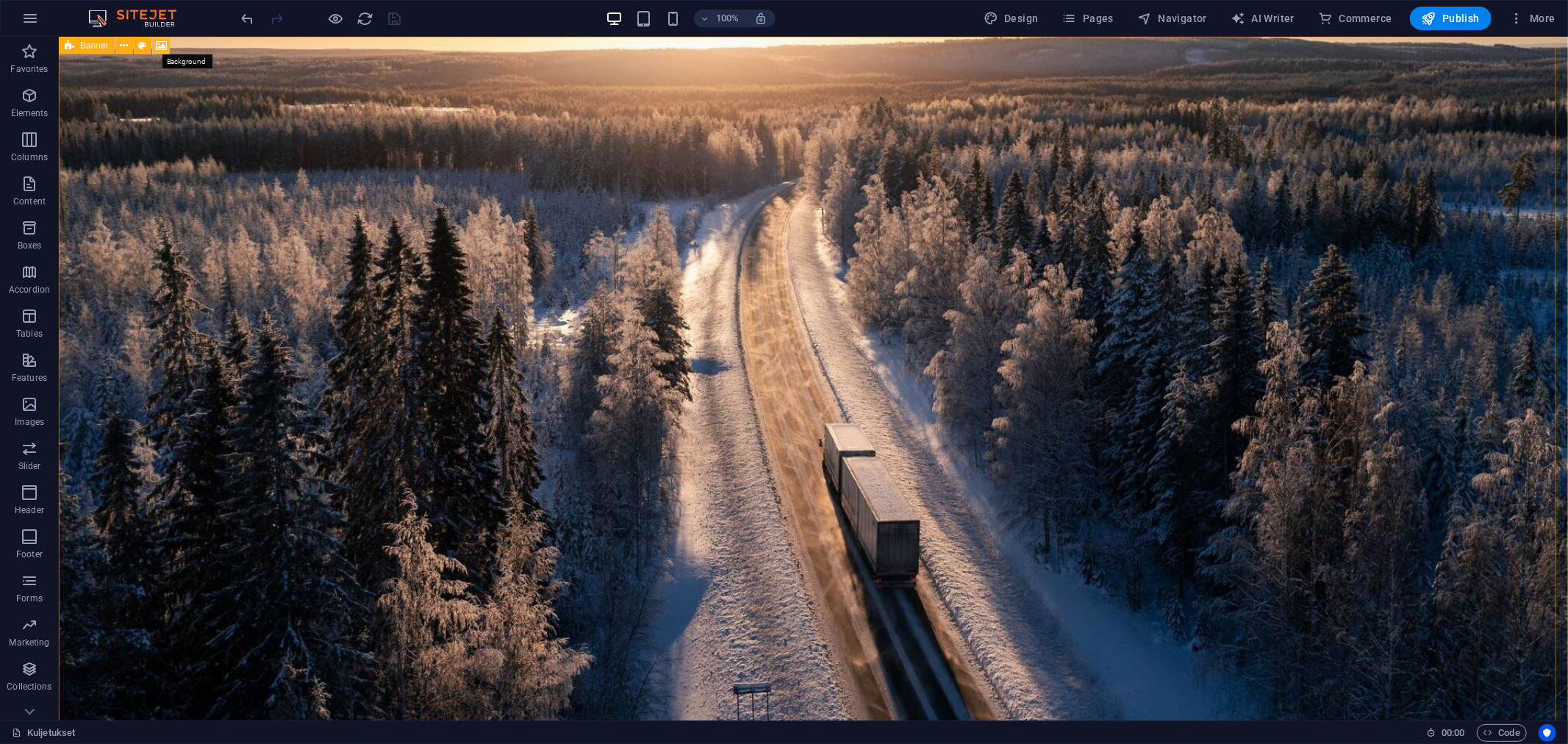
click at [156, 39] on icon at bounding box center [161, 46] width 11 height 15
select select "%"
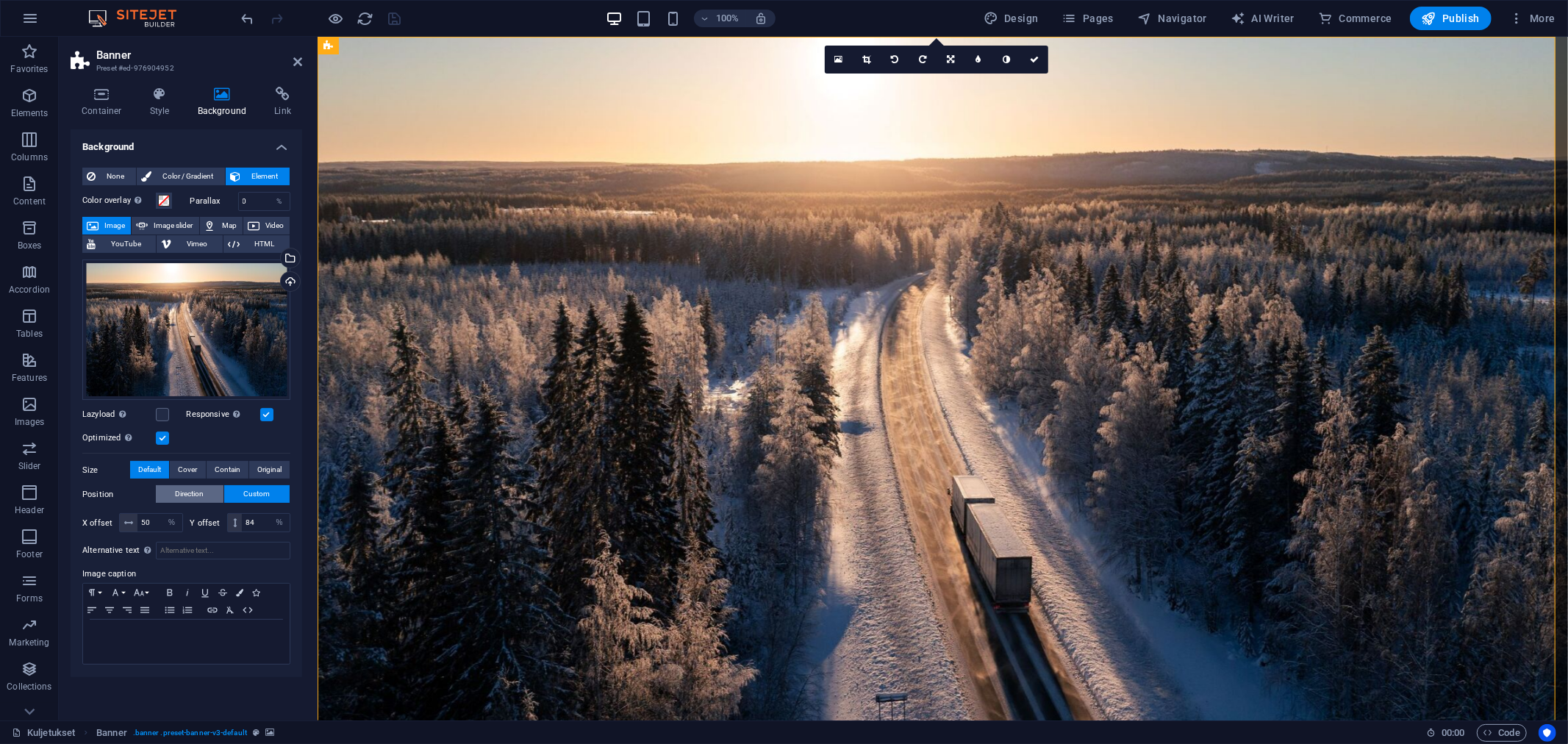
click at [194, 493] on span "Direction" at bounding box center [190, 494] width 28 height 18
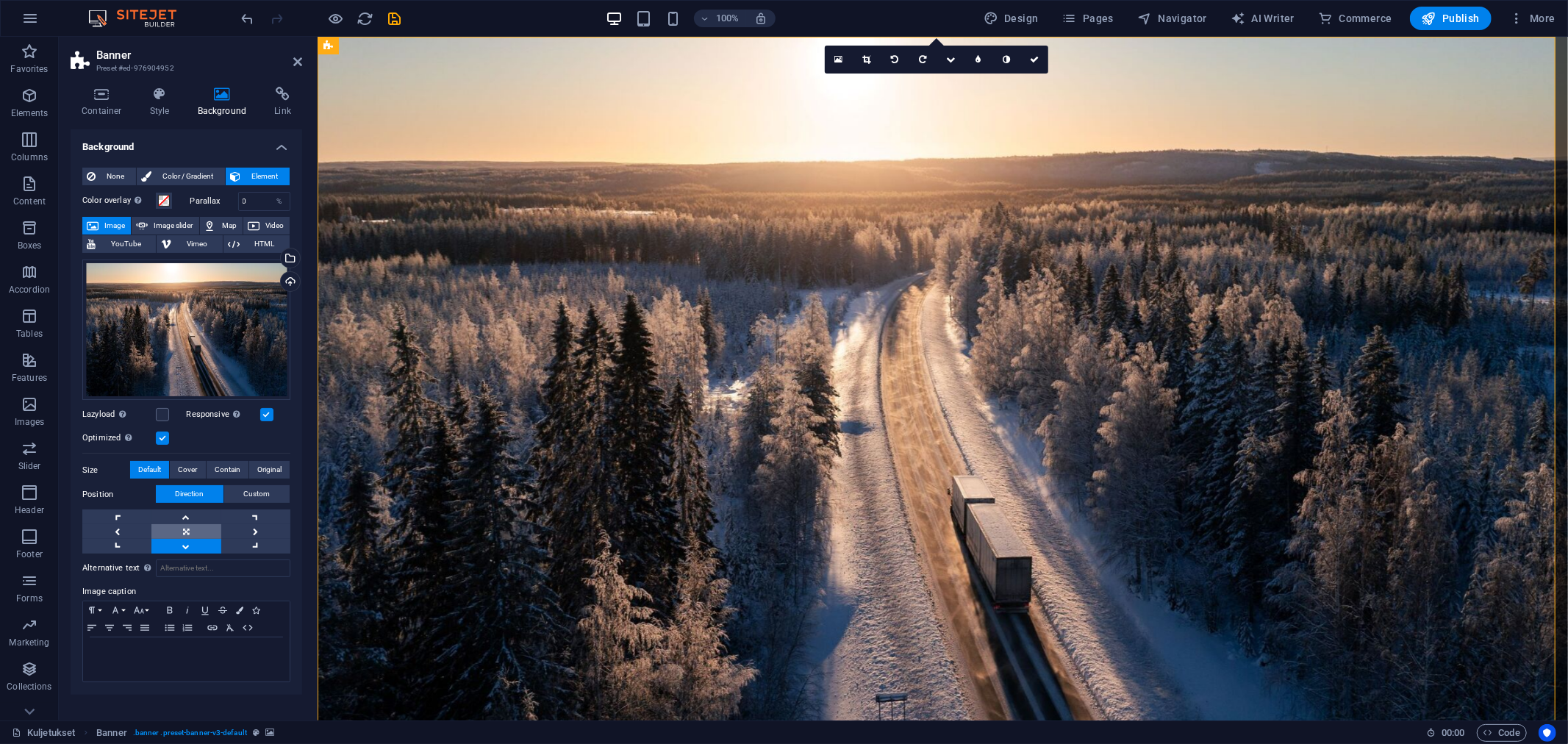
click at [193, 527] on link at bounding box center [186, 531] width 69 height 15
click at [398, 10] on icon "save" at bounding box center [395, 19] width 17 height 17
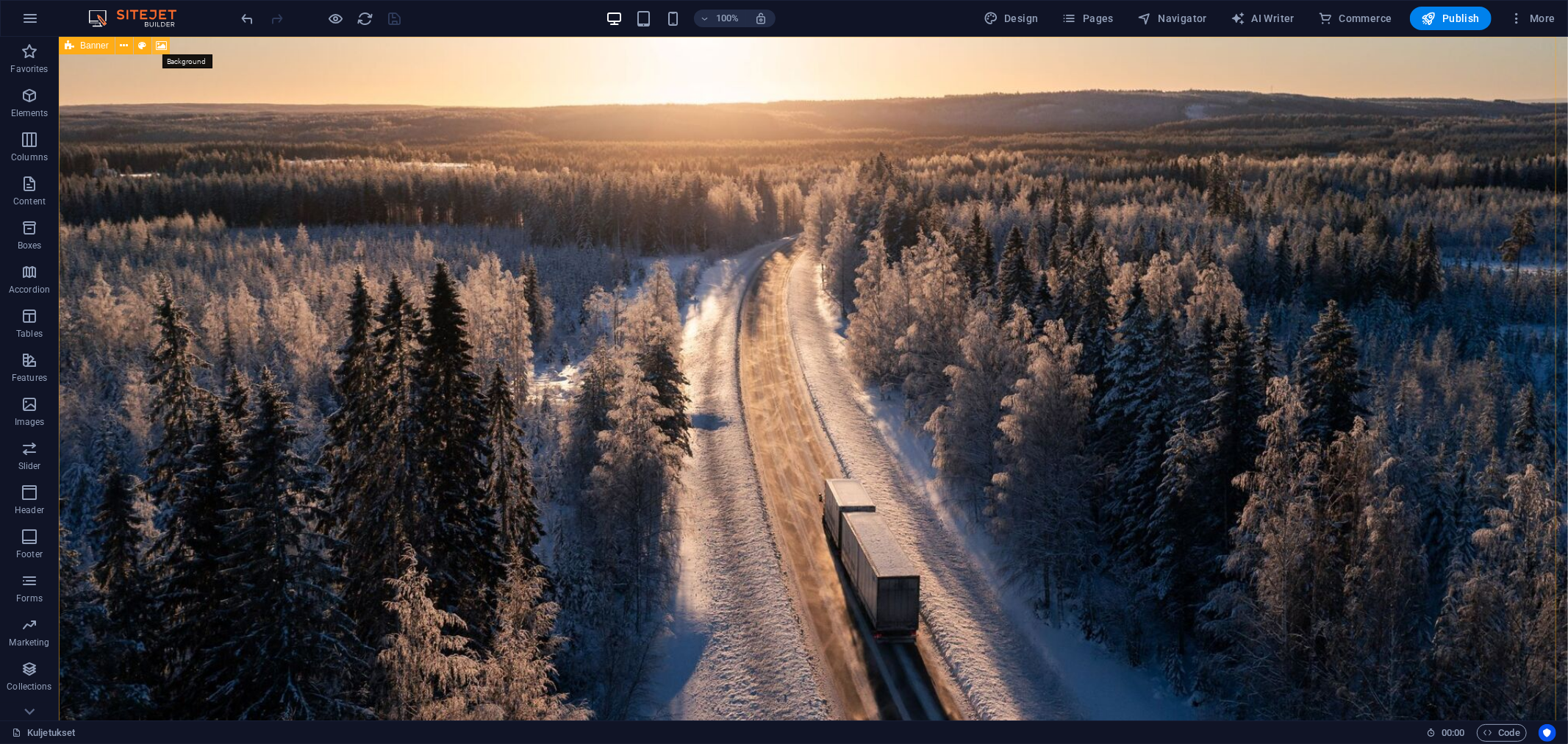
click at [165, 42] on icon at bounding box center [161, 46] width 11 height 15
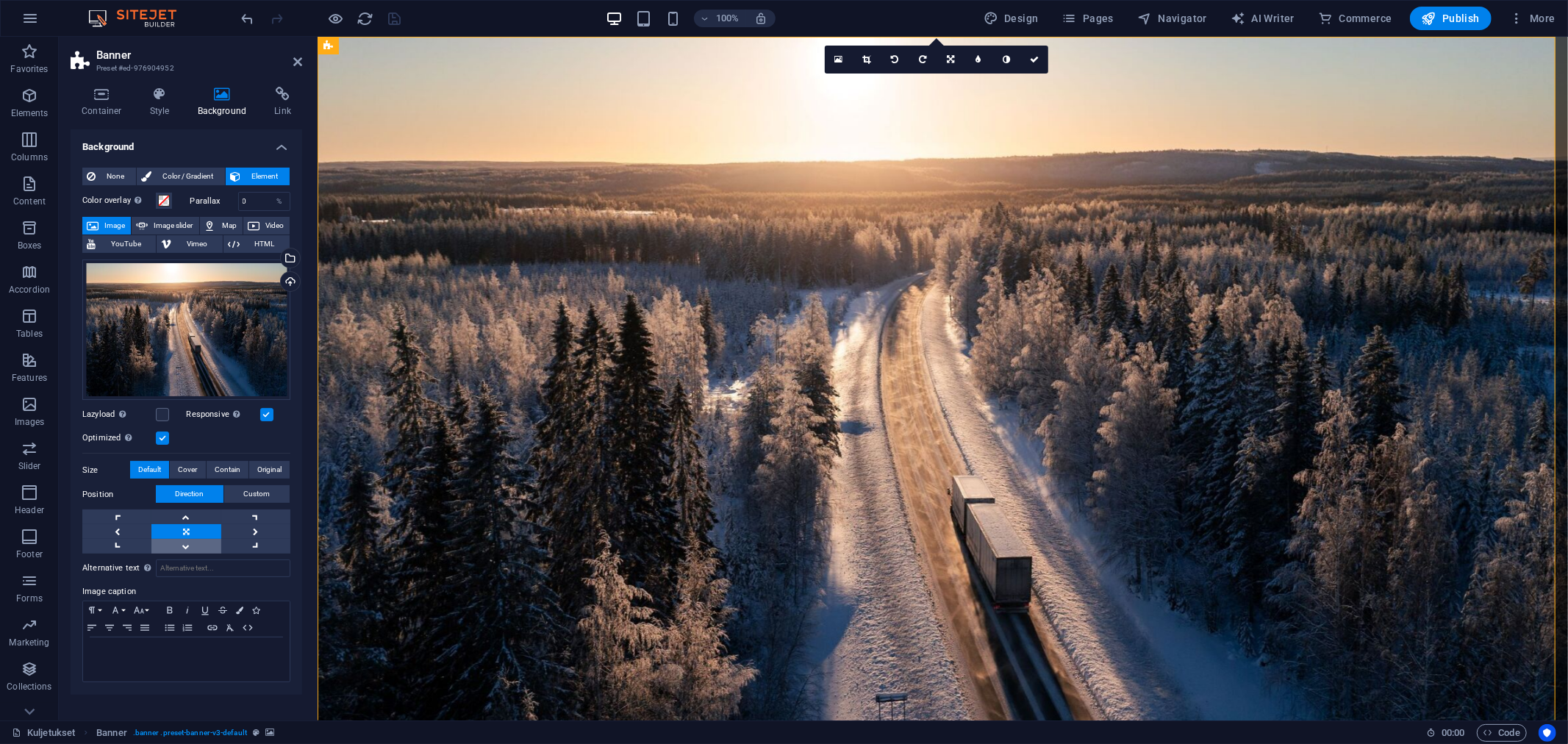
click at [179, 542] on link at bounding box center [186, 546] width 69 height 15
click at [188, 472] on span "Cover" at bounding box center [187, 469] width 19 height 18
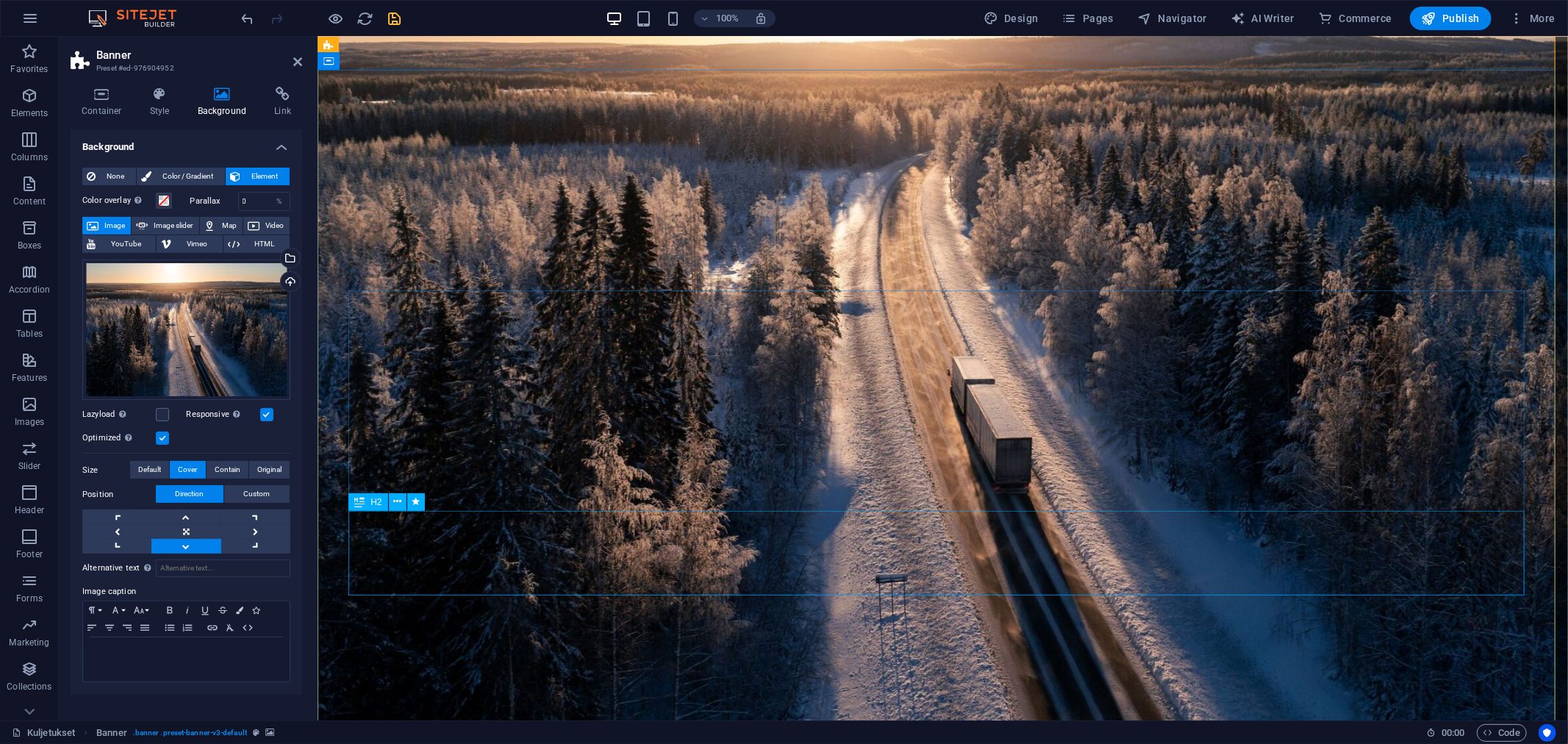
scroll to position [163, 0]
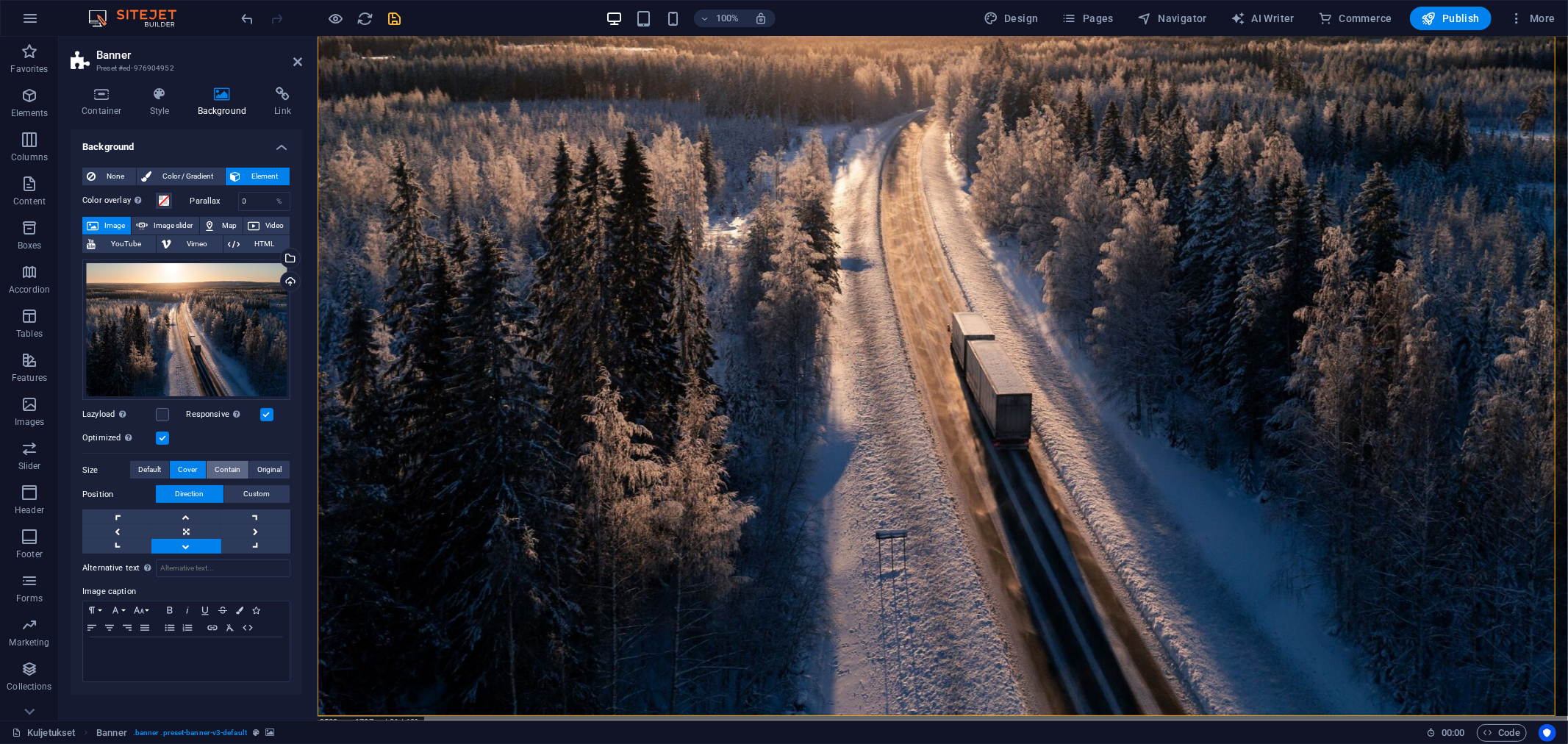
click at [210, 466] on button "Contain" at bounding box center [227, 469] width 42 height 18
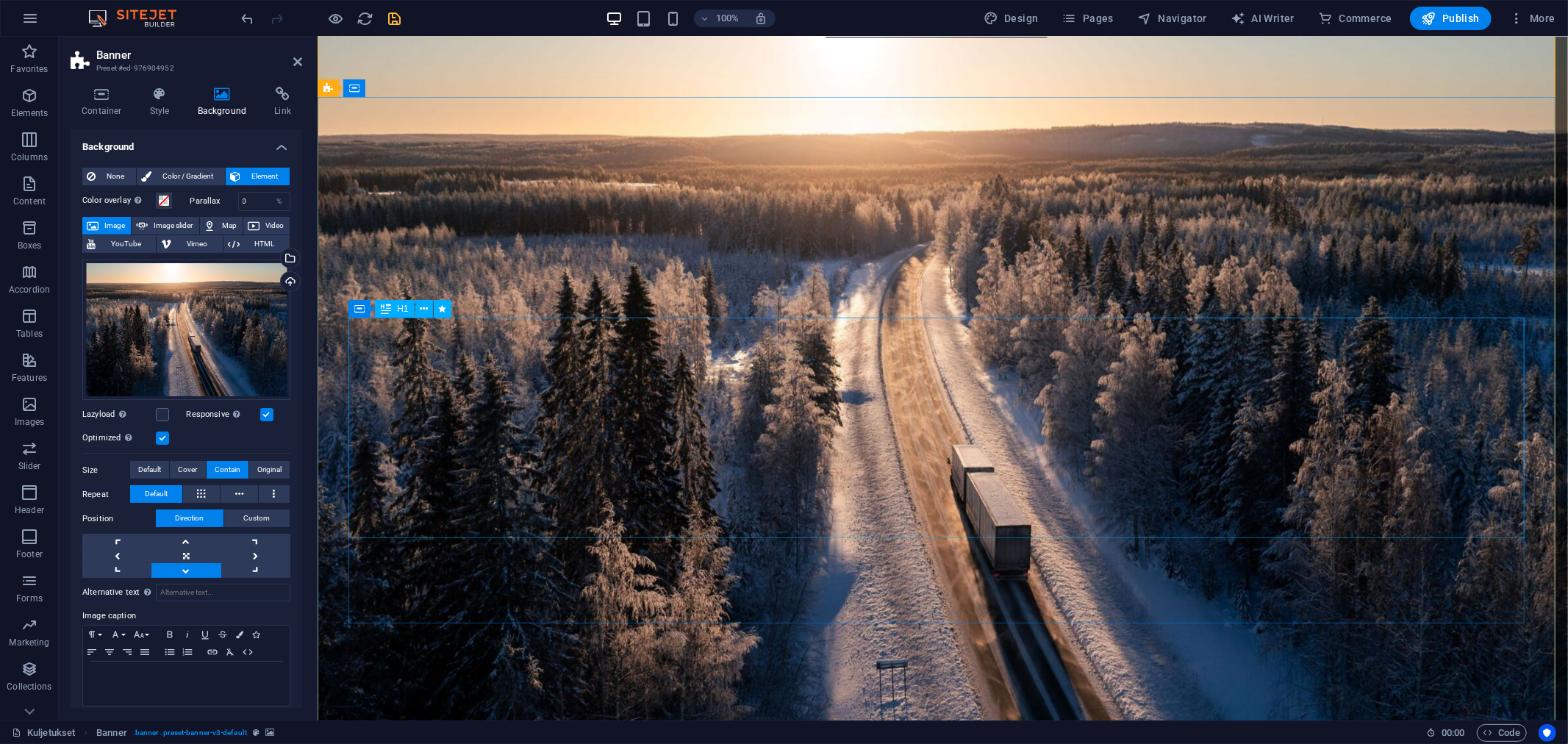
scroll to position [0, 0]
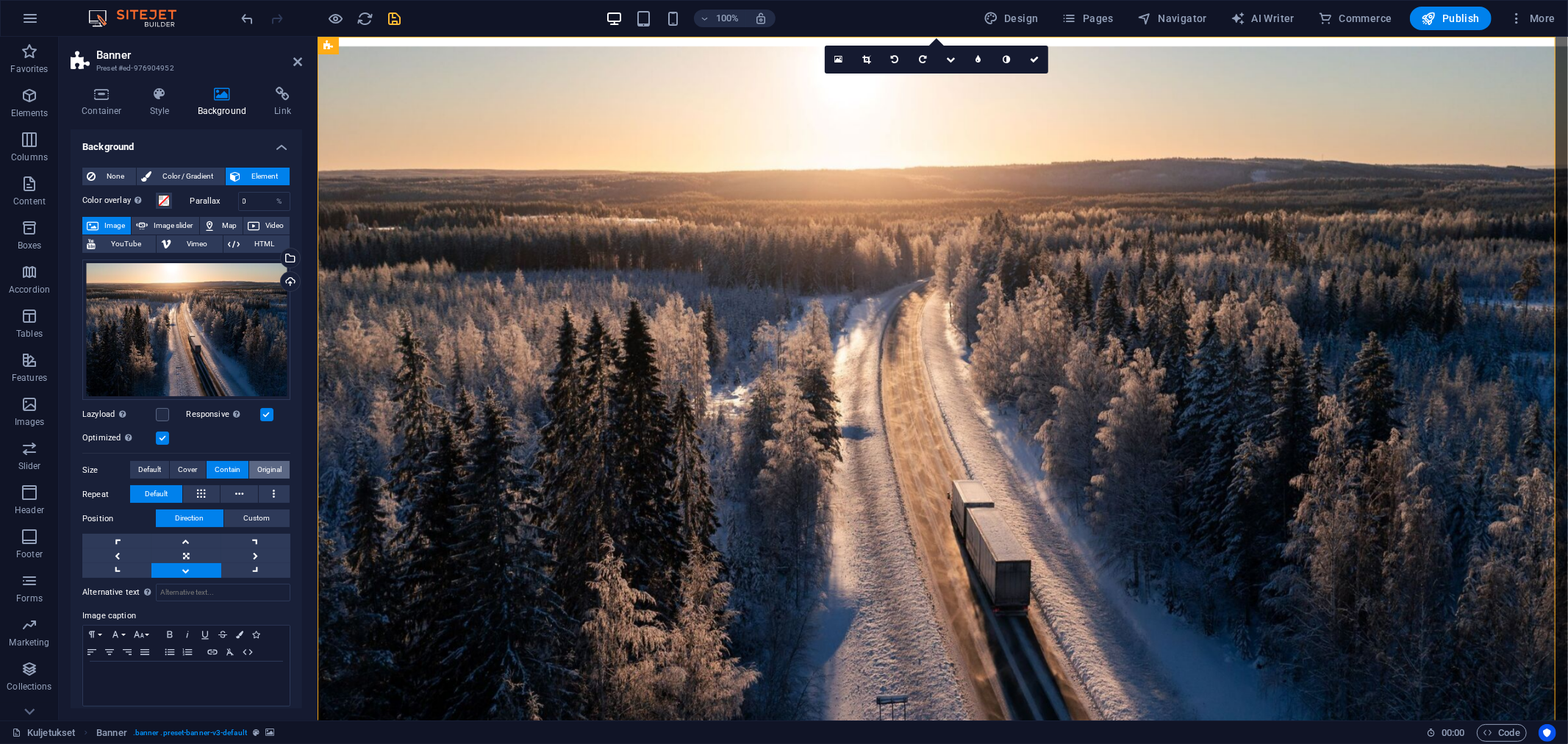
click at [258, 461] on span "Original" at bounding box center [269, 469] width 24 height 18
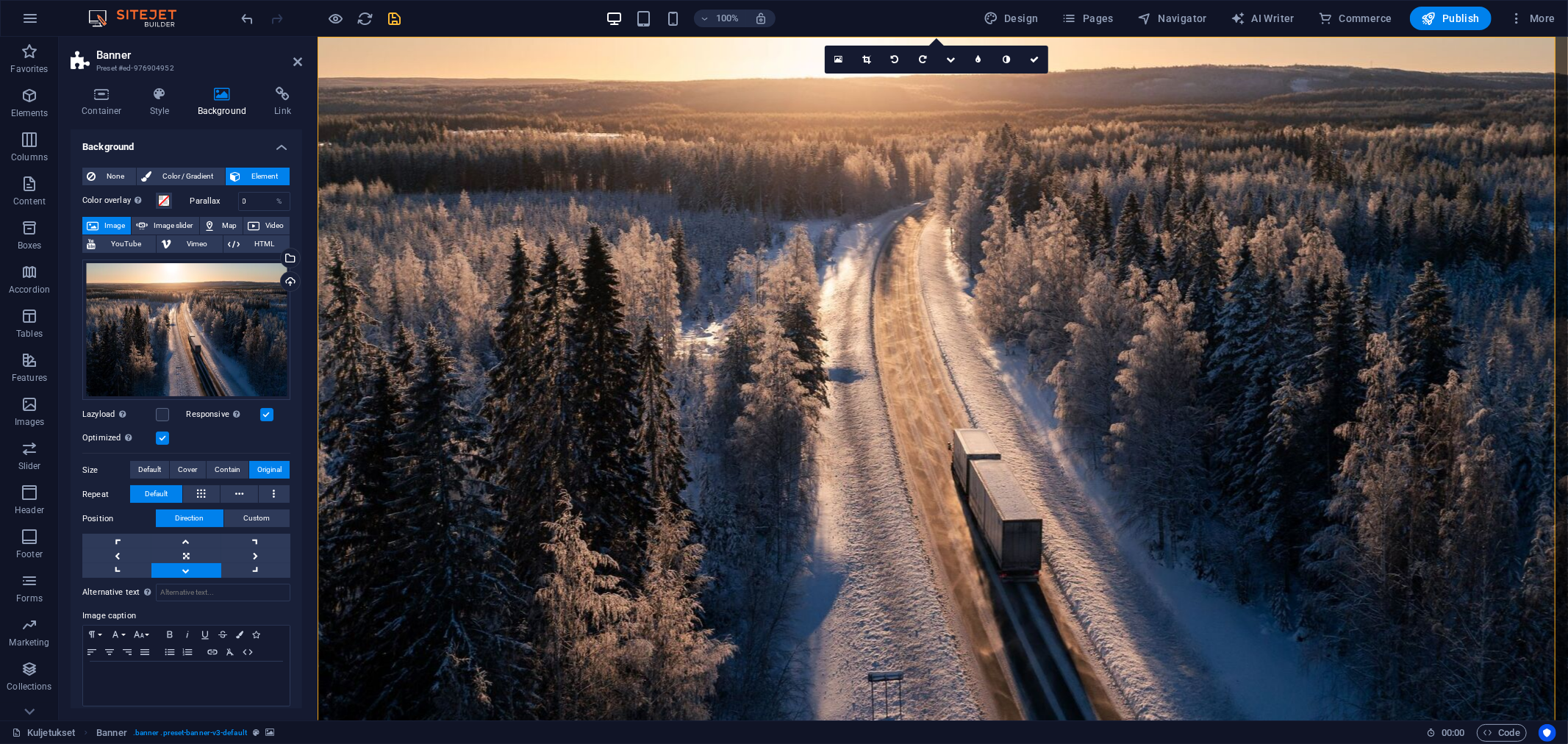
click at [393, 13] on icon "save" at bounding box center [395, 19] width 17 height 17
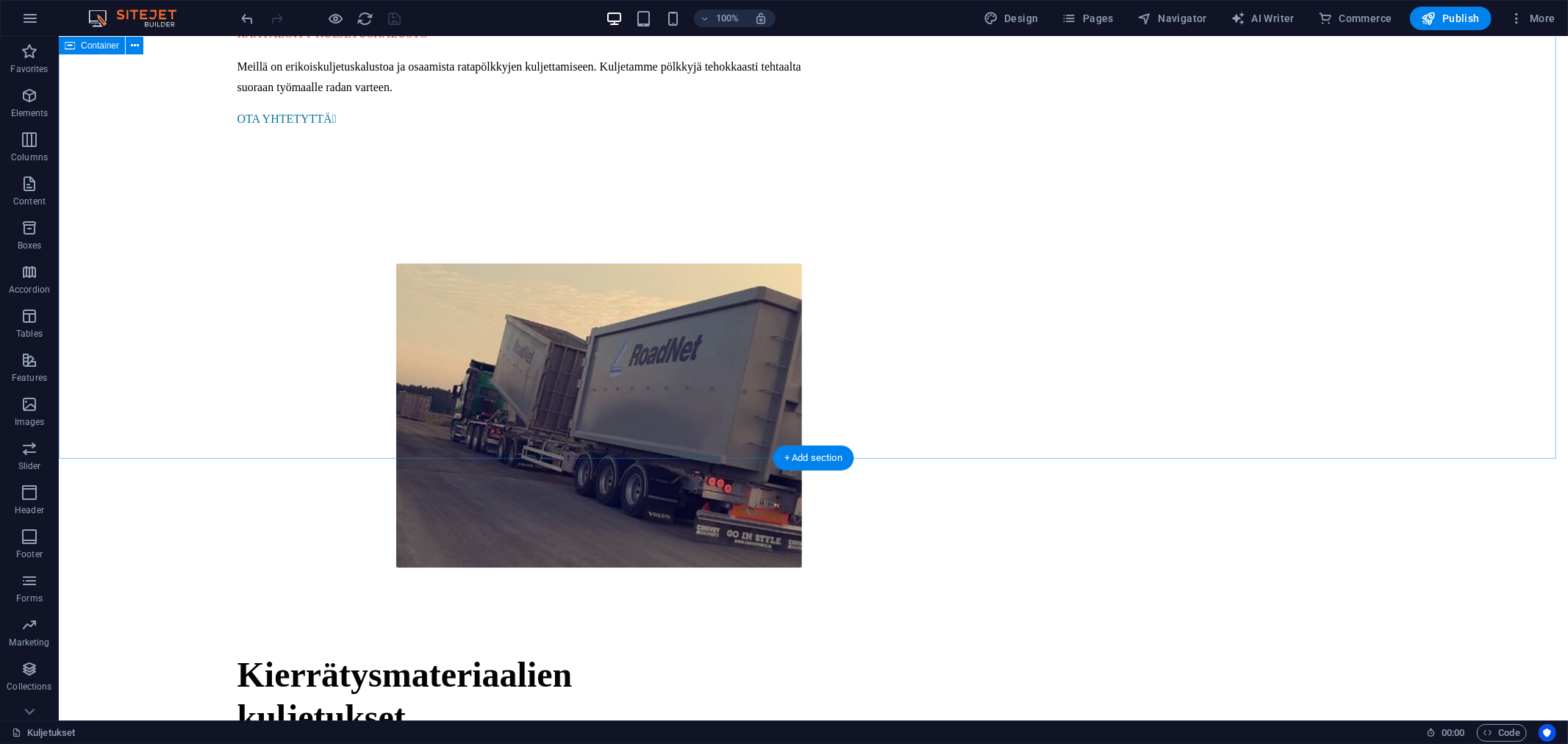
scroll to position [3035, 0]
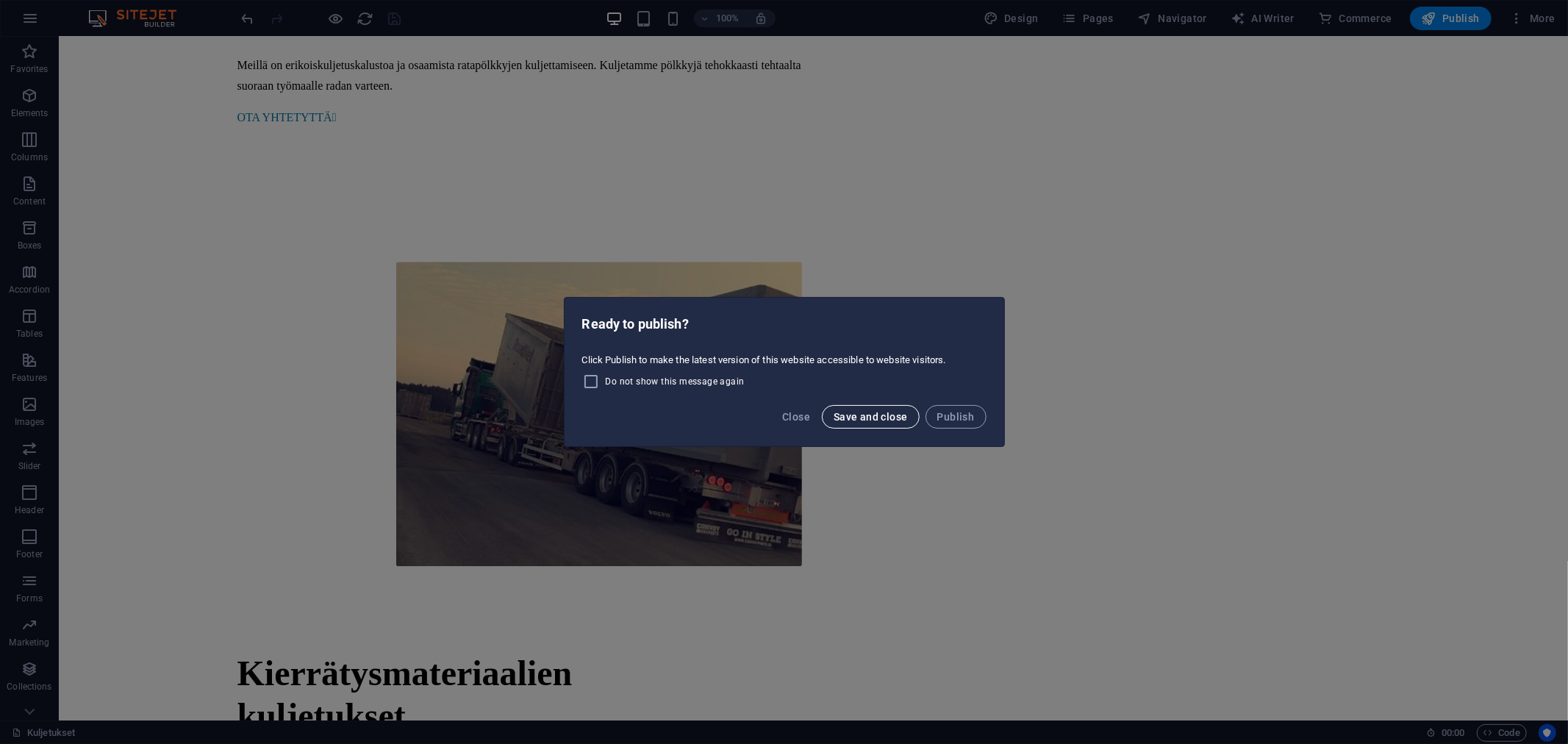
click at [829, 408] on button "Save and close" at bounding box center [871, 416] width 98 height 23
